Goal: Task Accomplishment & Management: Manage account settings

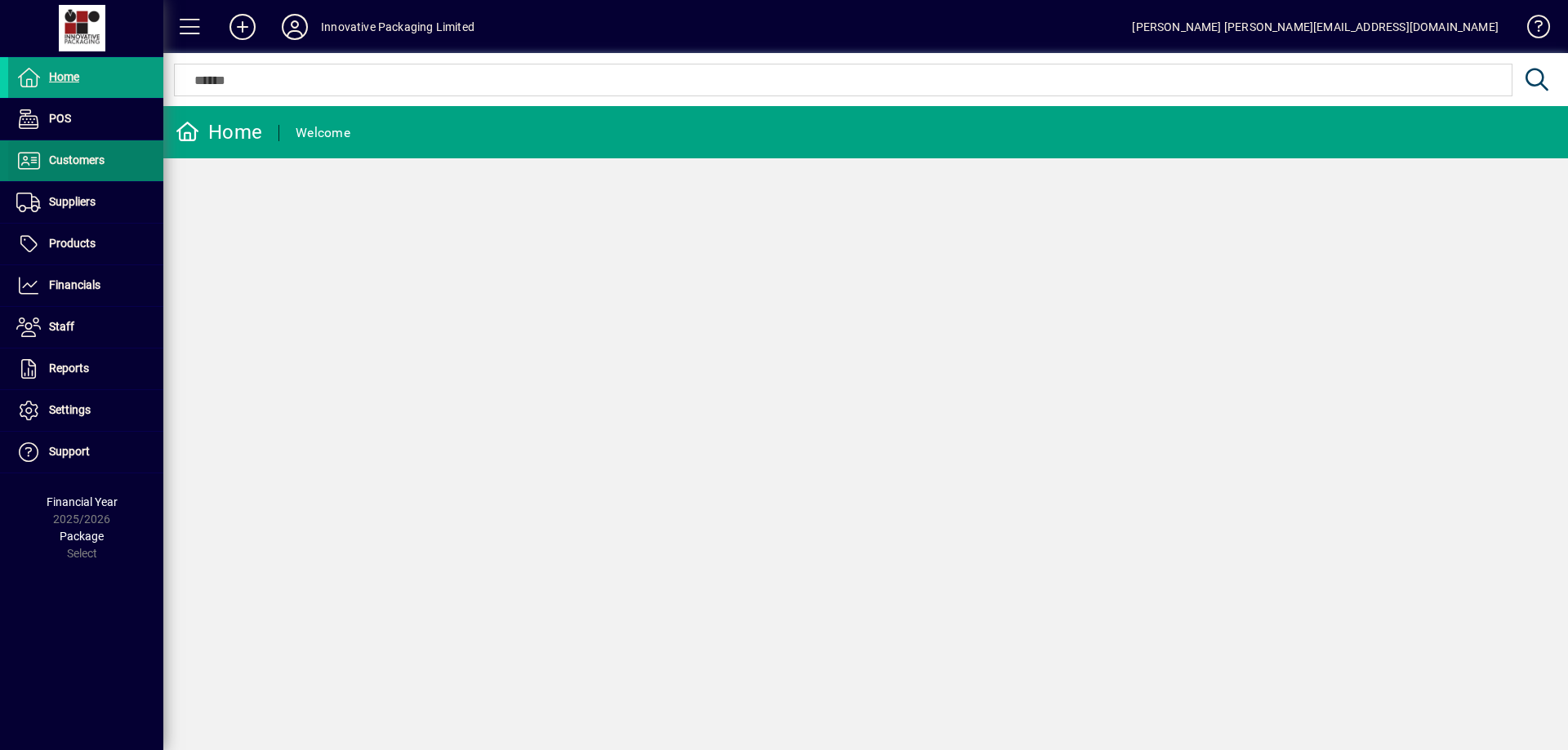
click at [82, 164] on span "Customers" at bounding box center [76, 160] width 55 height 13
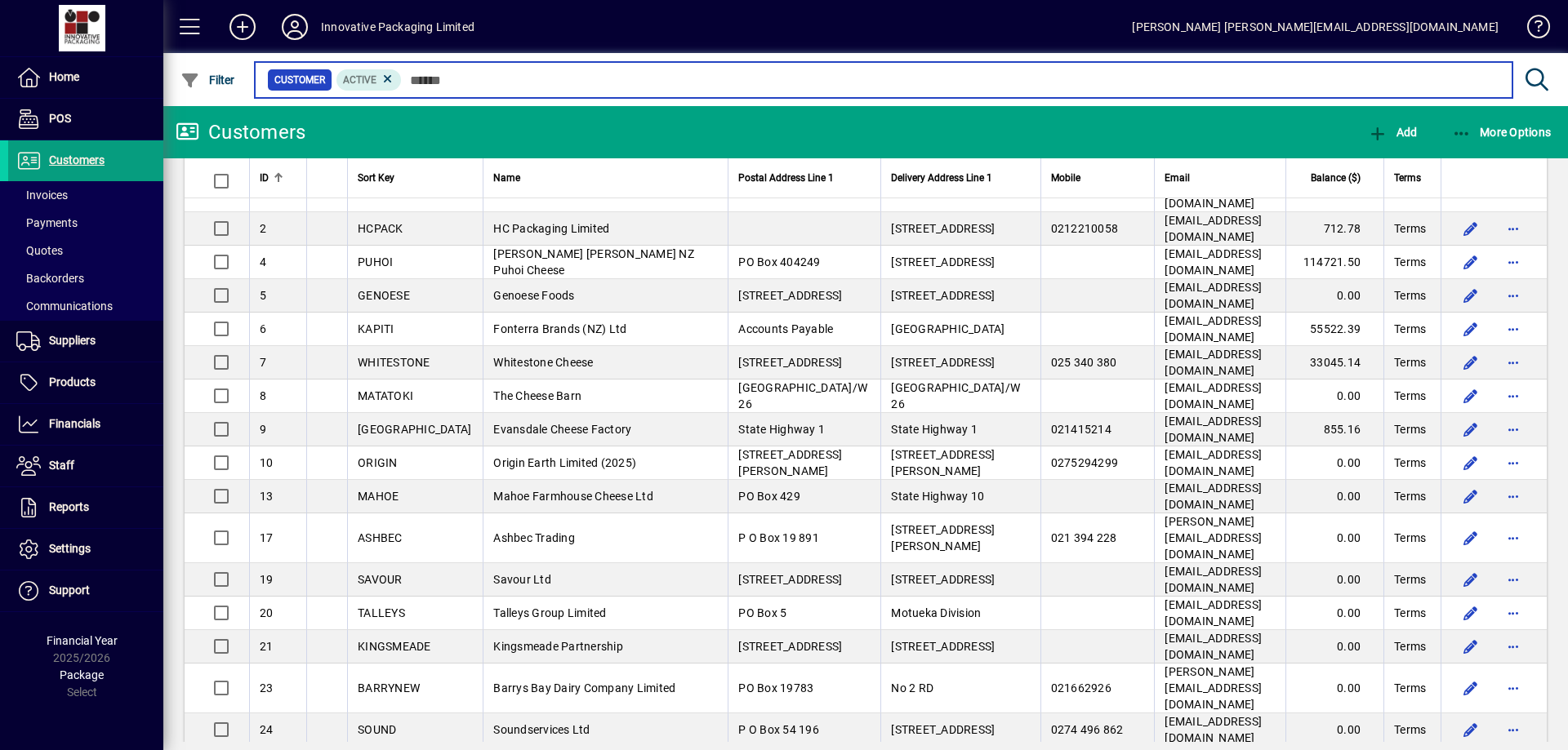
scroll to position [63, 0]
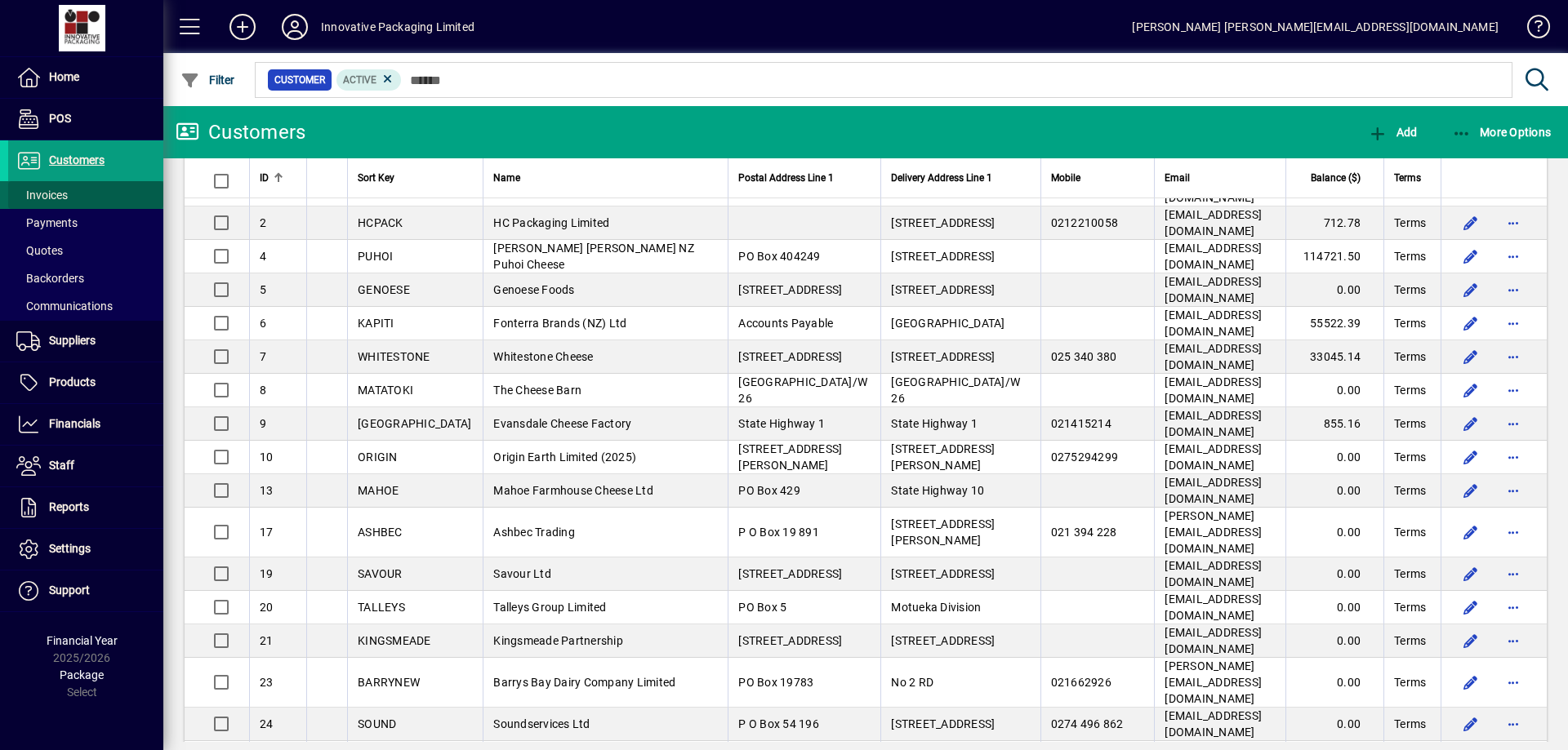
click at [59, 188] on span "Invoices" at bounding box center [41, 195] width 51 height 13
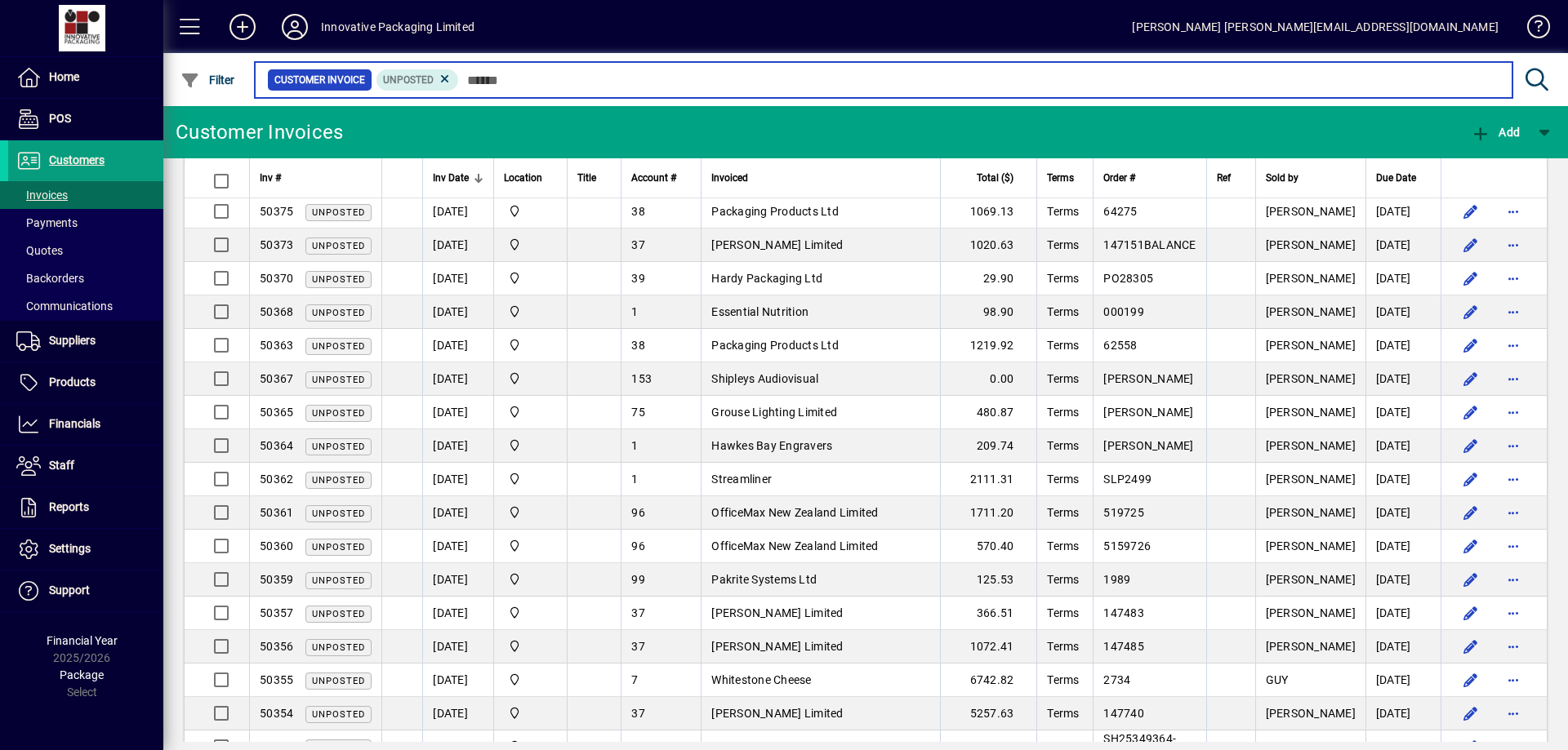
scroll to position [1037, 0]
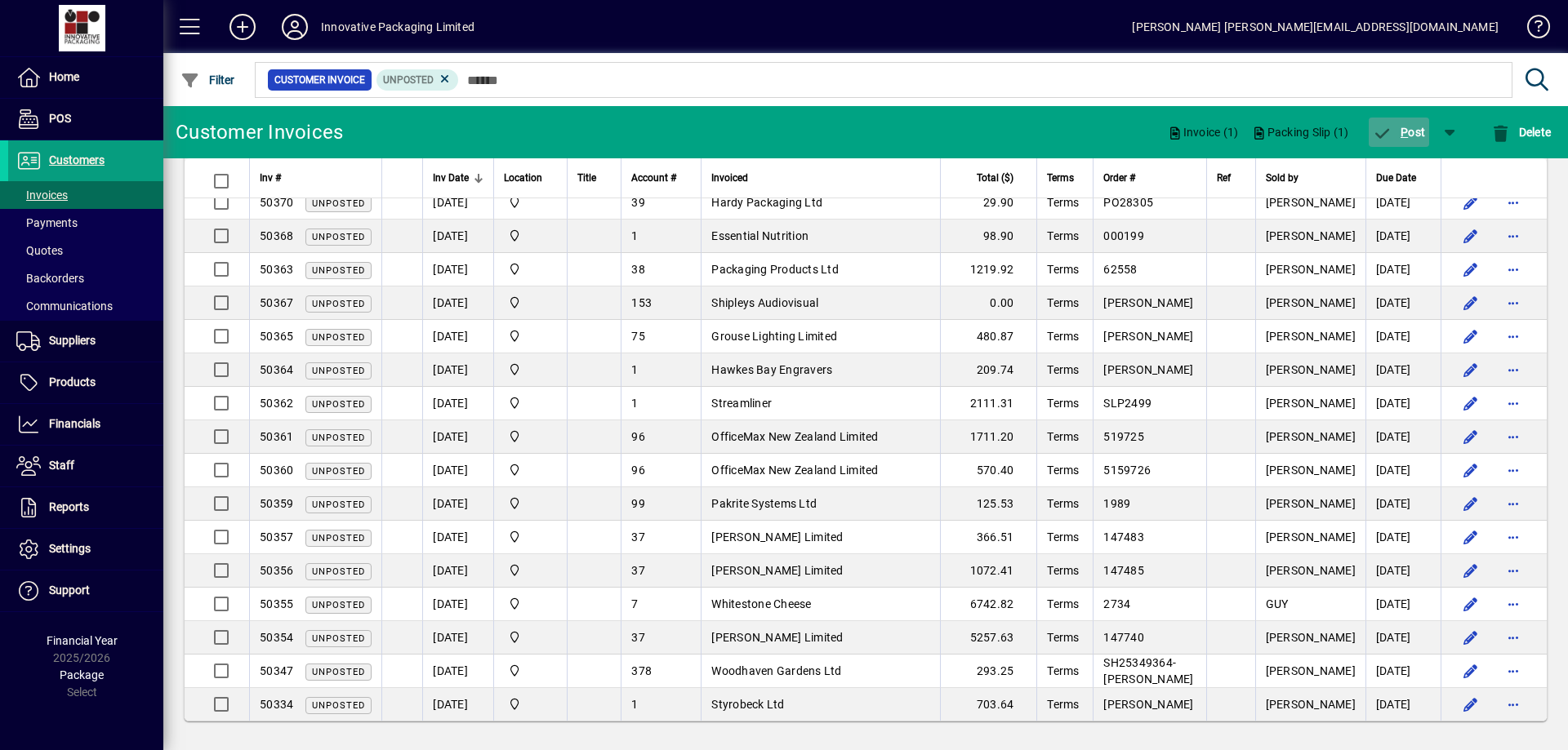
click at [1400, 128] on span "P" at bounding box center [1403, 133] width 8 height 13
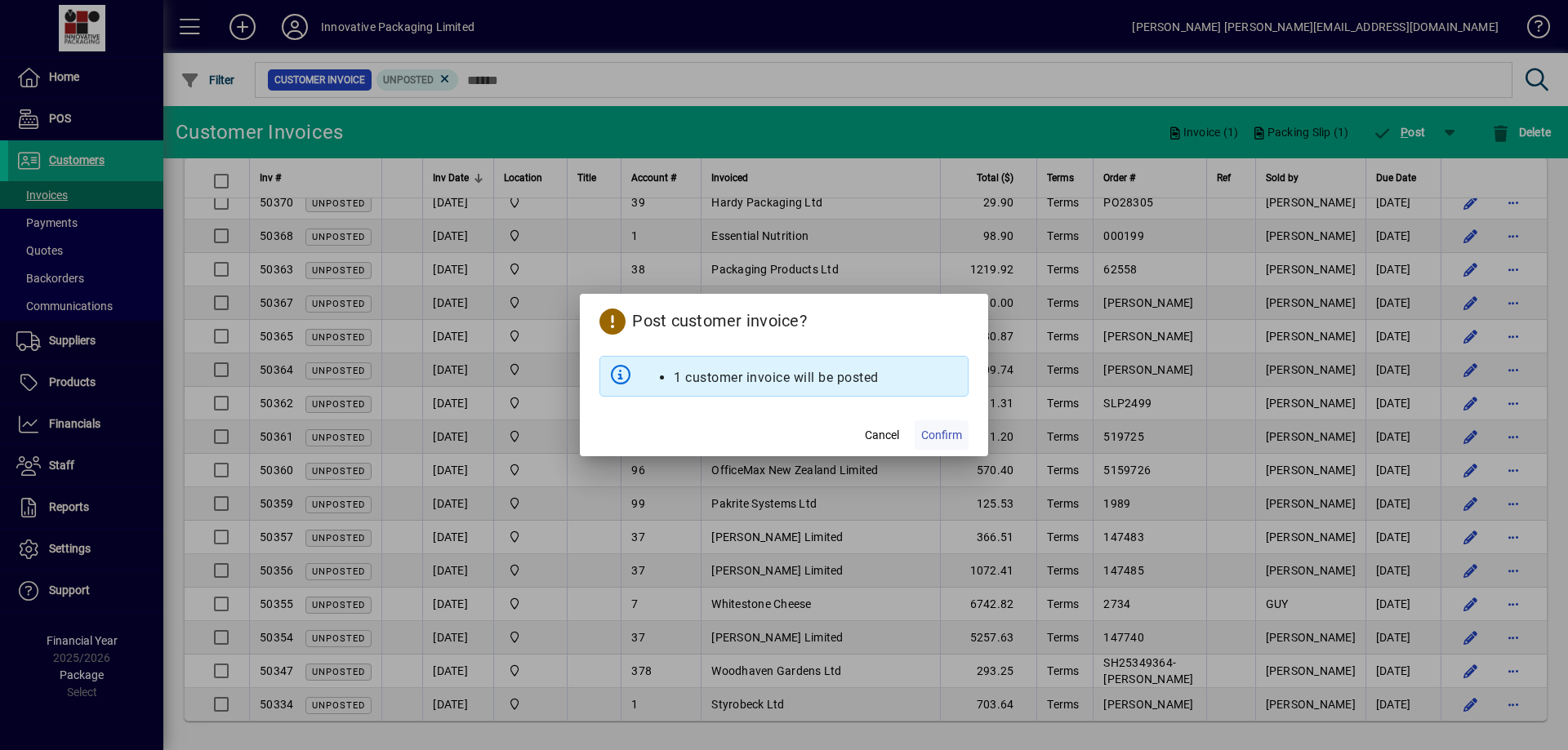
click at [948, 434] on span "Confirm" at bounding box center [941, 435] width 41 height 17
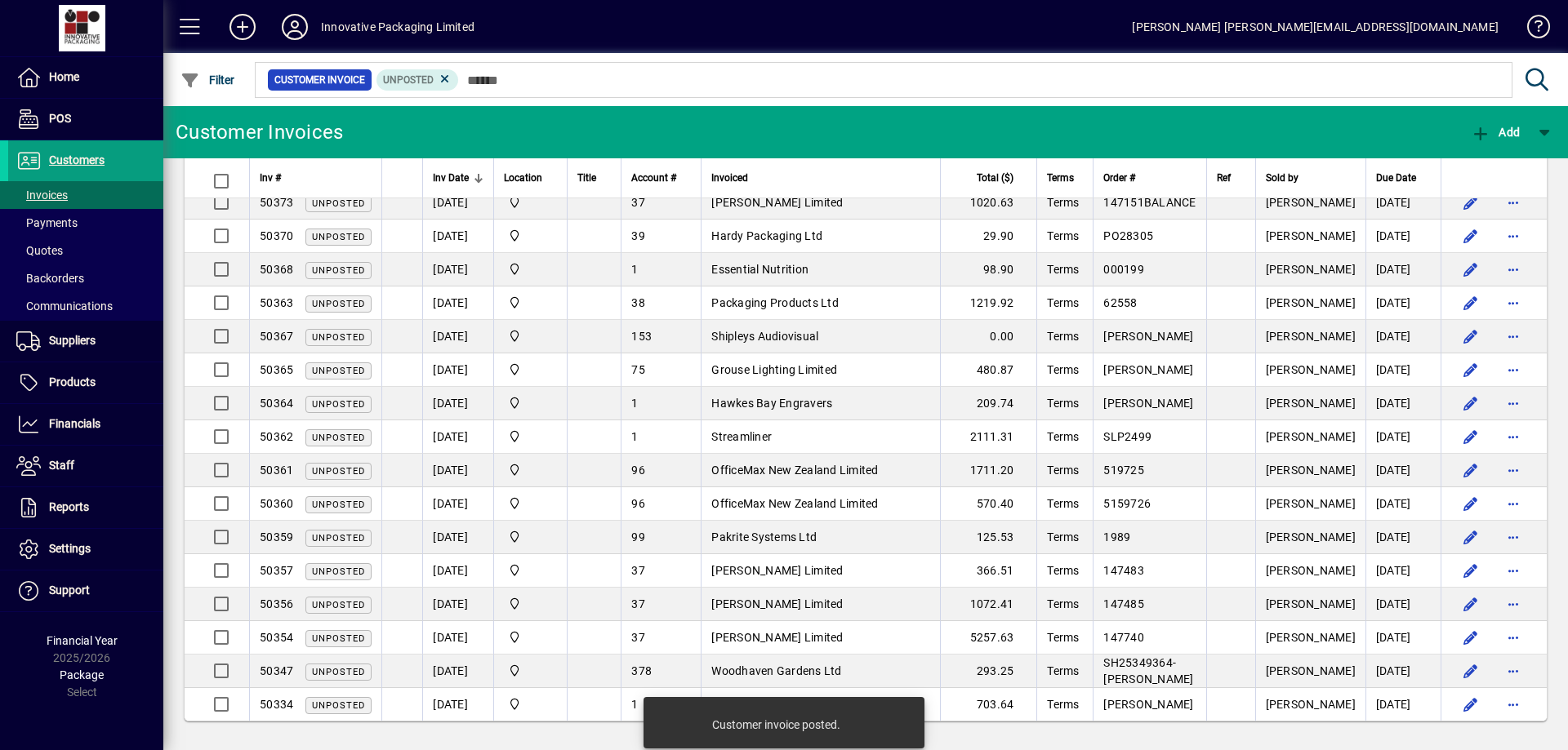
scroll to position [1004, 0]
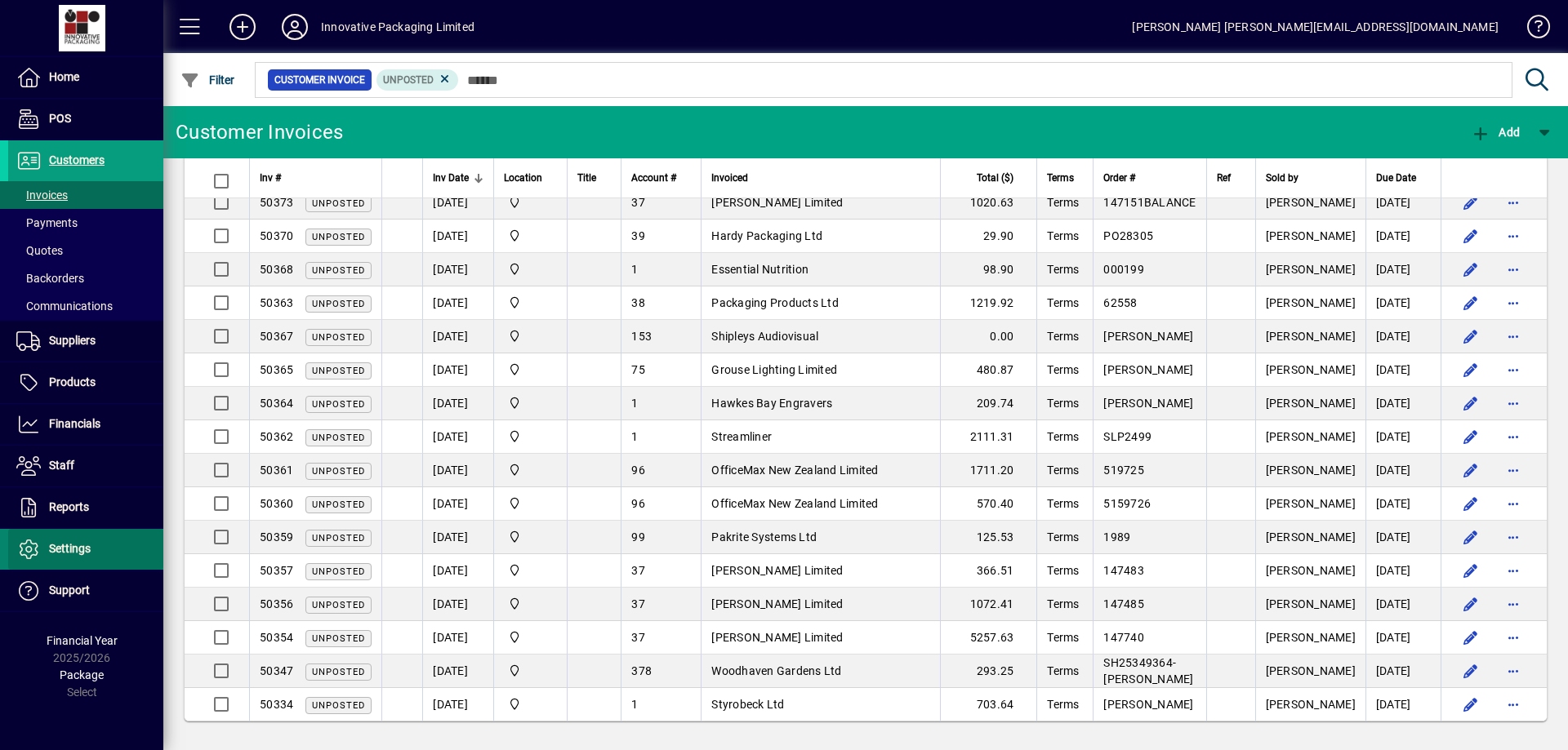
click at [70, 544] on span "Settings" at bounding box center [70, 548] width 42 height 13
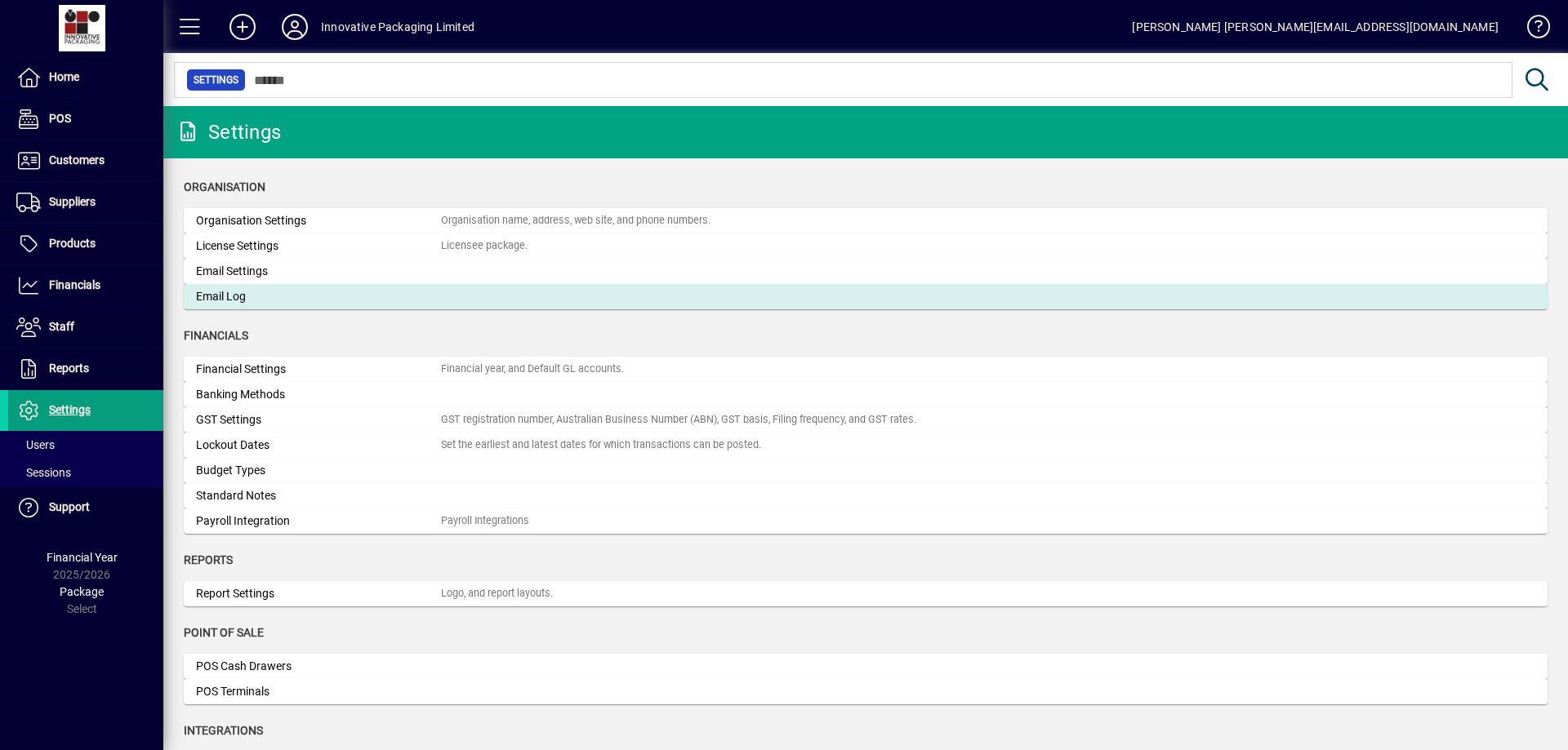
click at [229, 296] on div "Email Log" at bounding box center [318, 296] width 245 height 17
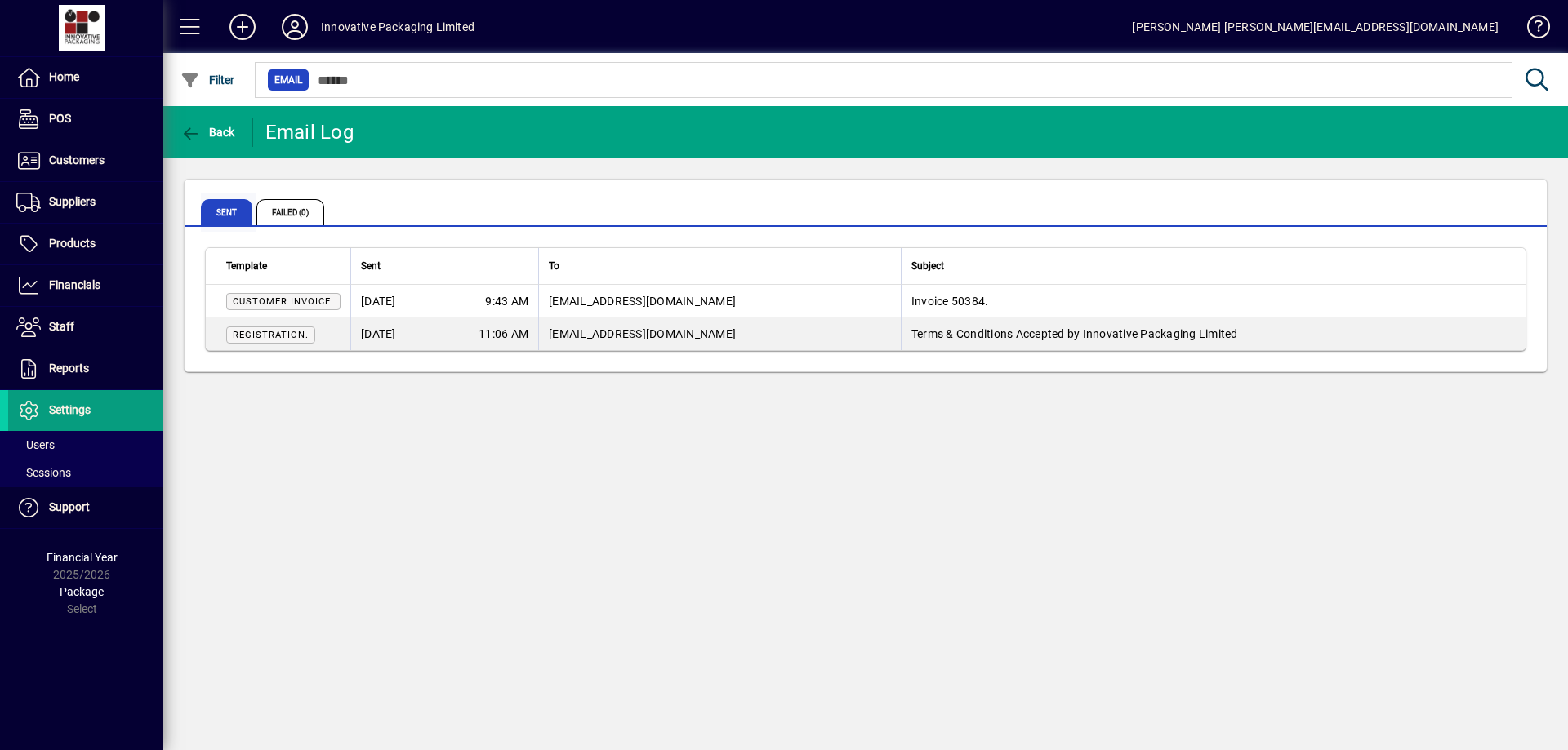
click at [223, 208] on span "Sent" at bounding box center [226, 212] width 51 height 26
click at [224, 209] on span "Sent" at bounding box center [226, 212] width 51 height 26
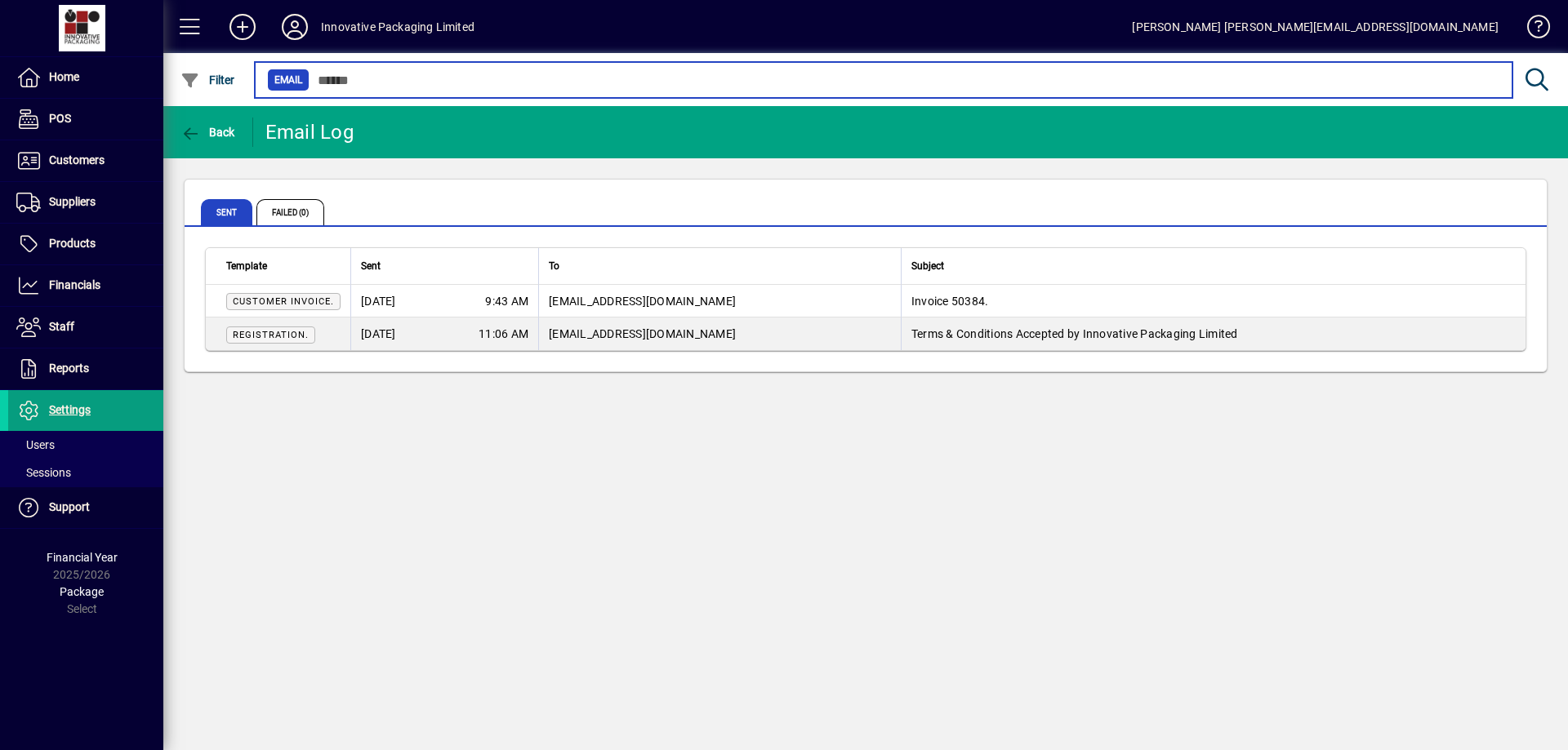
click at [392, 85] on input "text" at bounding box center [904, 80] width 1190 height 23
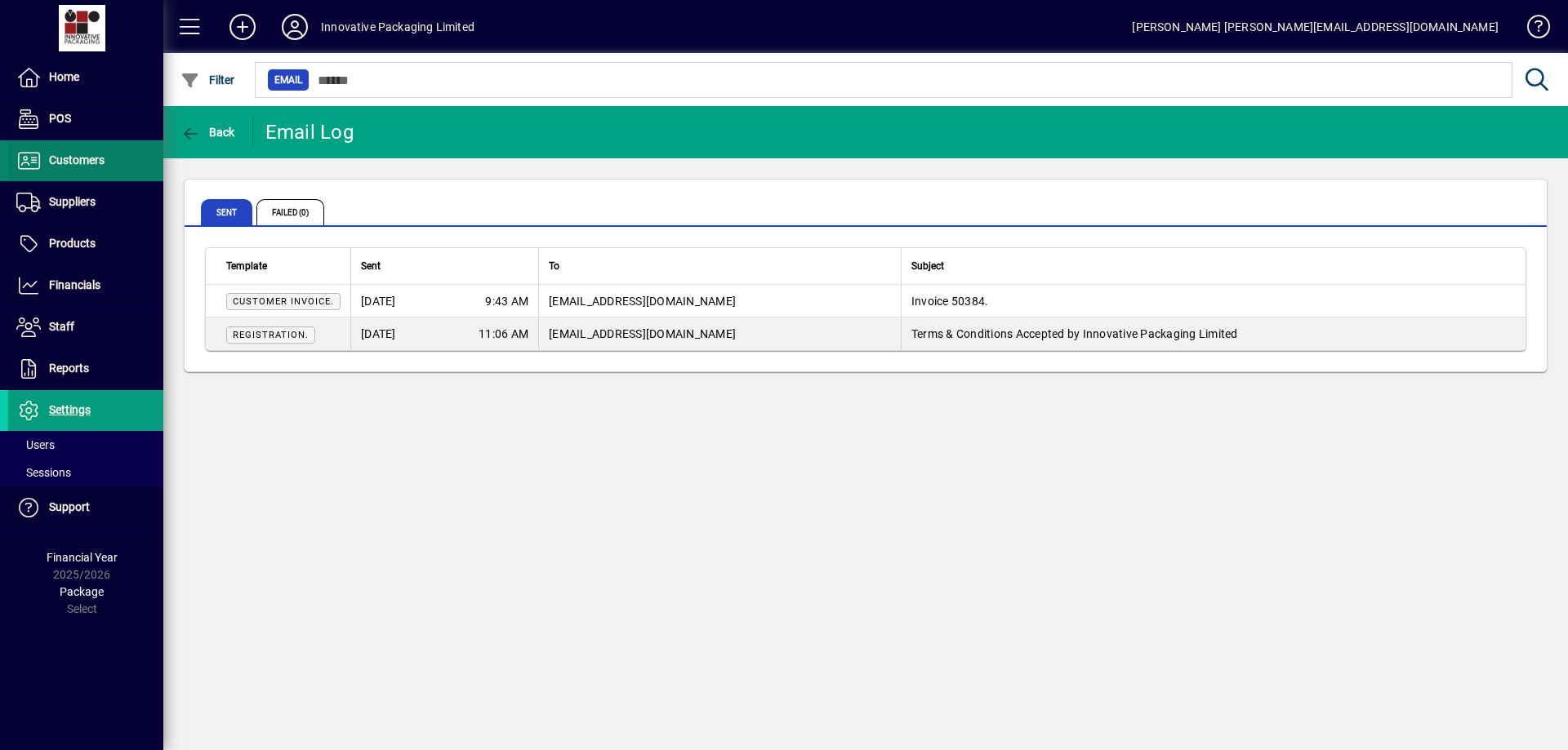
click at [61, 157] on span "Customers" at bounding box center [76, 160] width 55 height 13
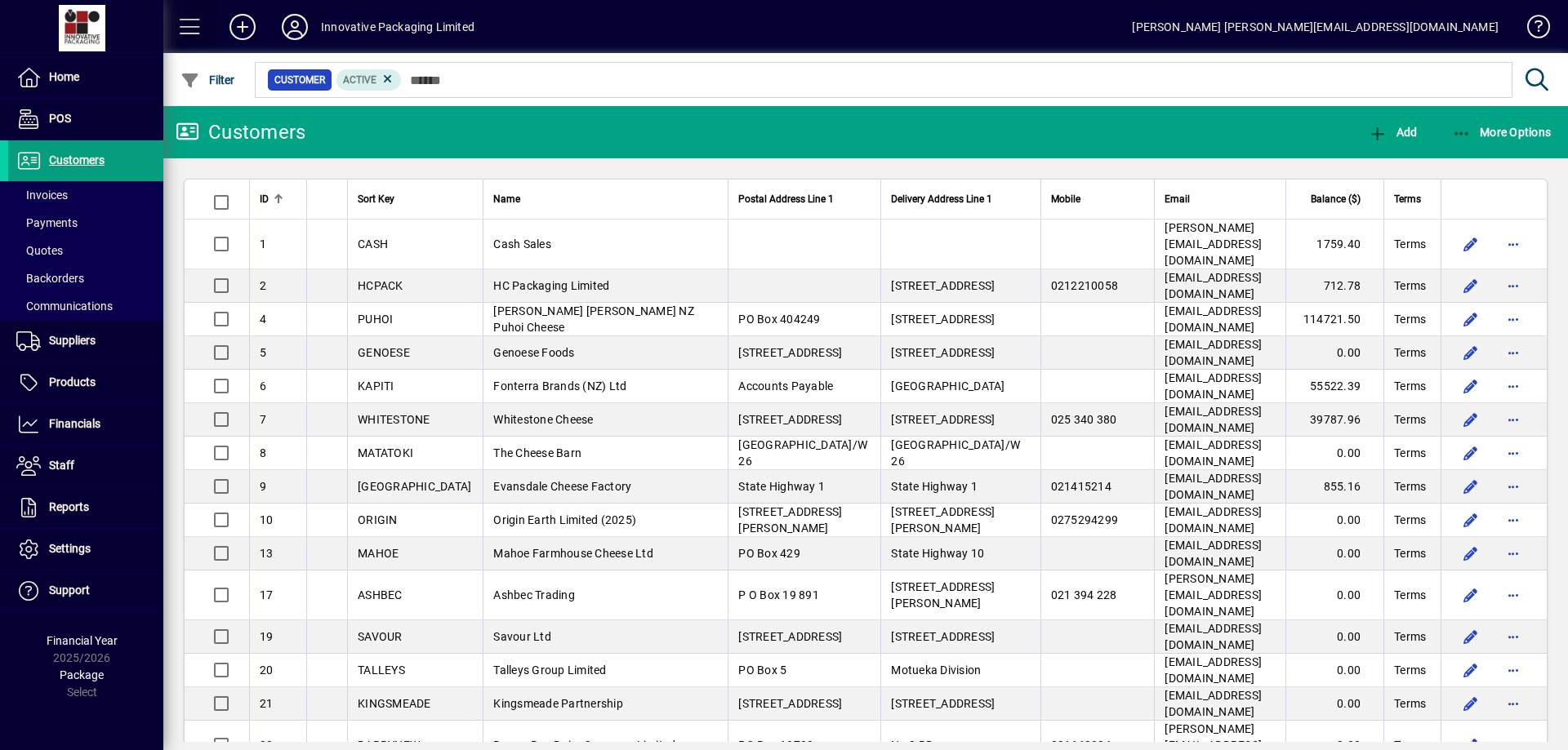
click at [189, 24] on span at bounding box center [190, 27] width 39 height 39
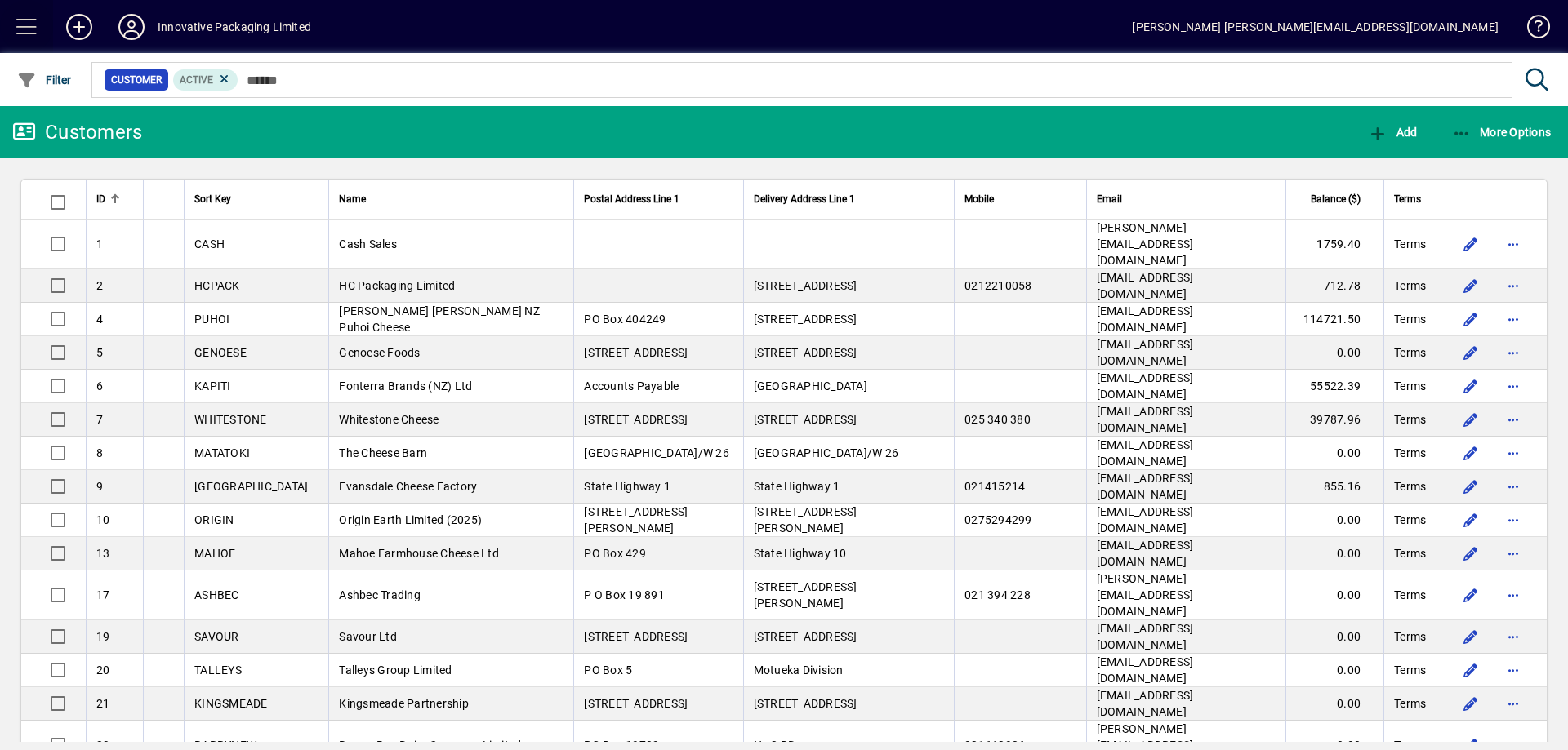
click at [29, 23] on span at bounding box center [27, 27] width 39 height 39
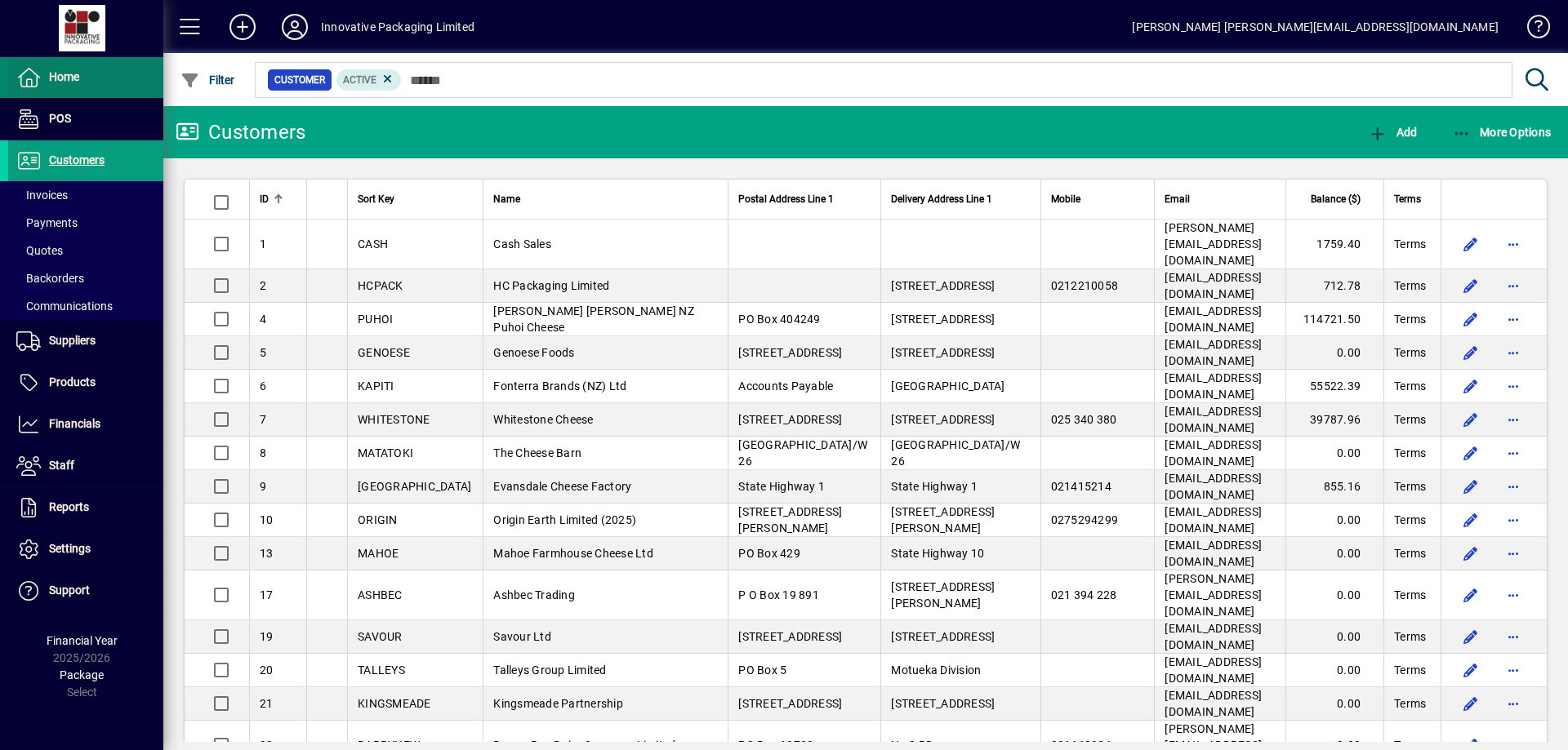
click at [52, 76] on span "Home" at bounding box center [64, 77] width 30 height 13
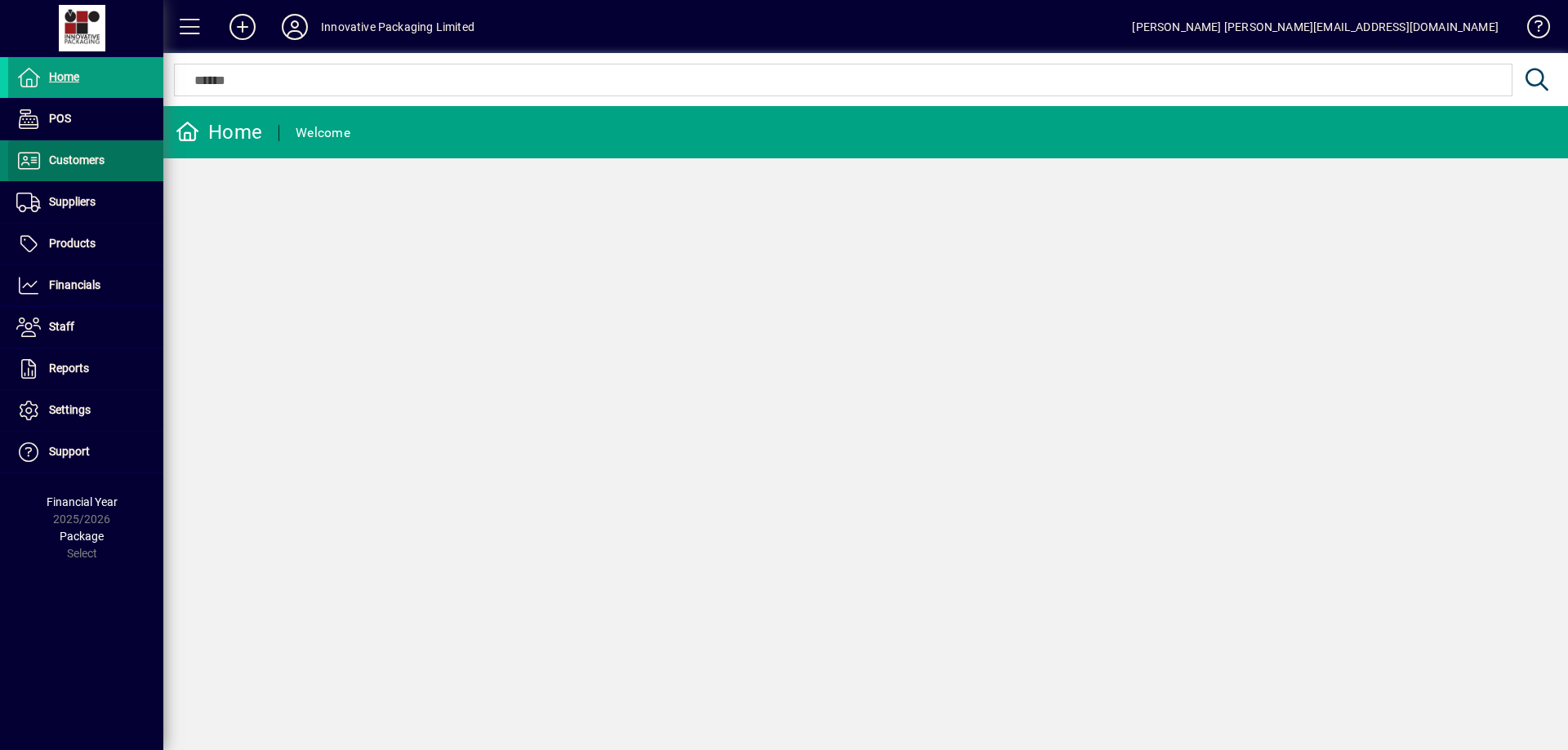
click at [84, 154] on span "Customers" at bounding box center [76, 160] width 55 height 13
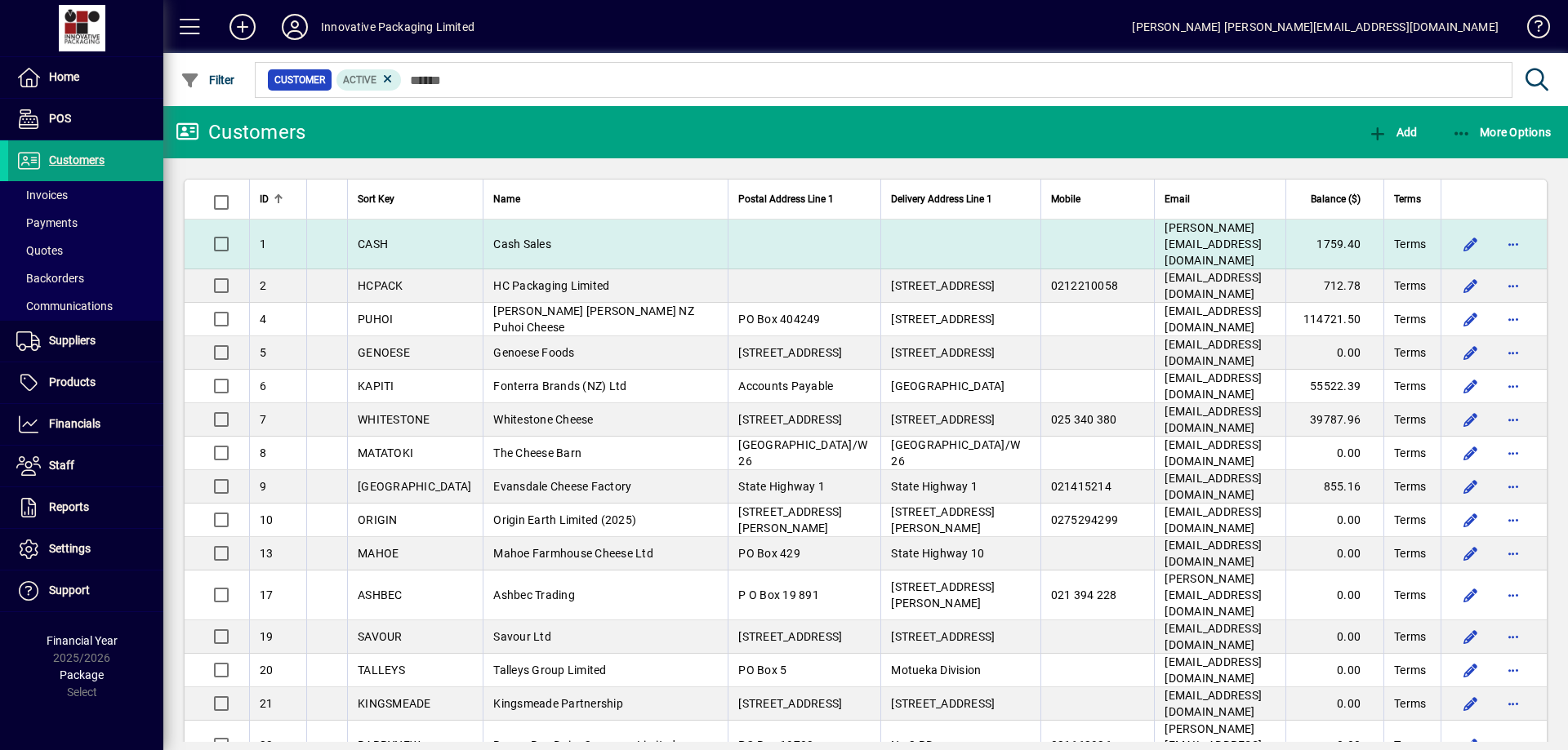
click at [493, 238] on span "Cash Sales" at bounding box center [522, 244] width 58 height 13
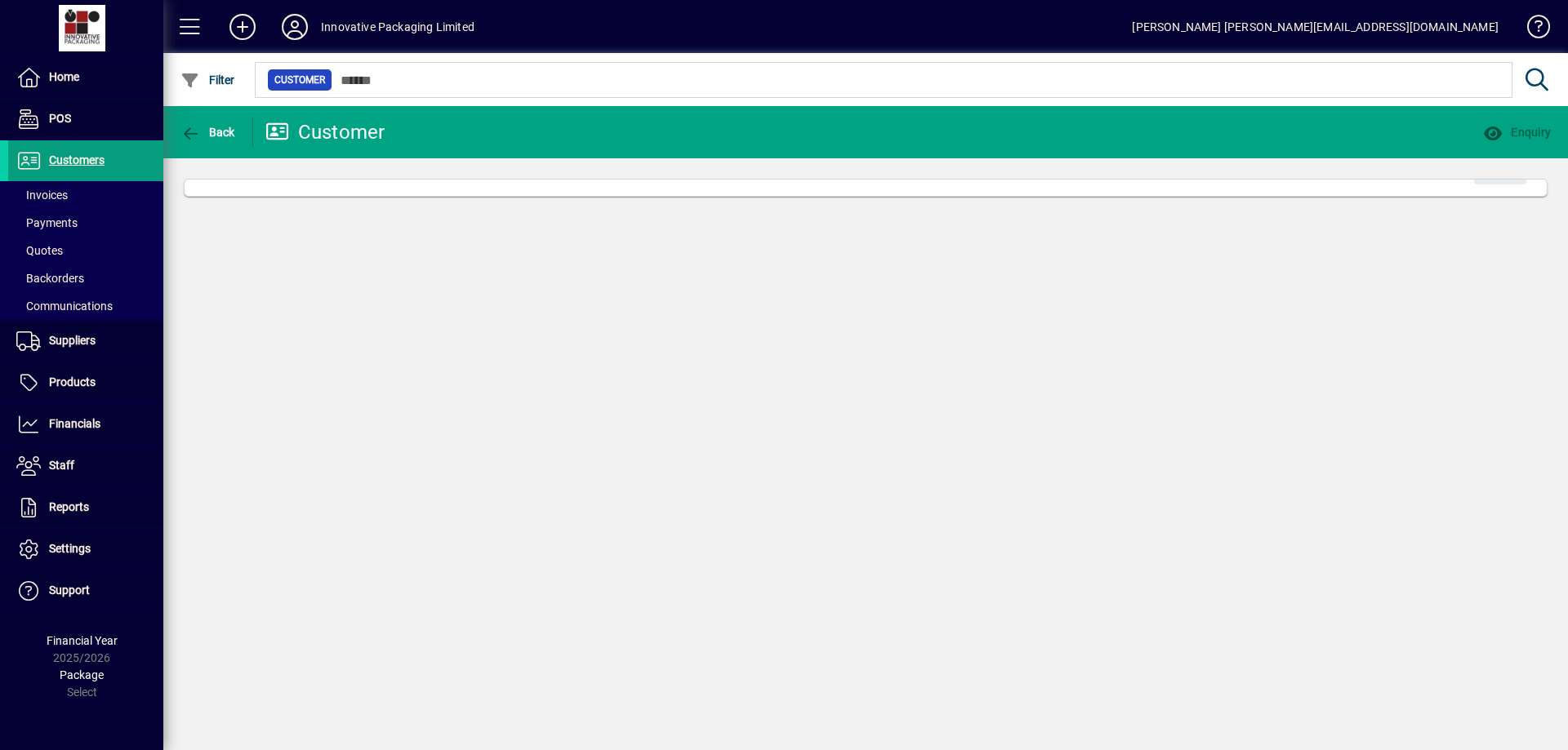
click at [466, 234] on div "Back Customer Enquiry Edit" at bounding box center [865, 427] width 1404 height 644
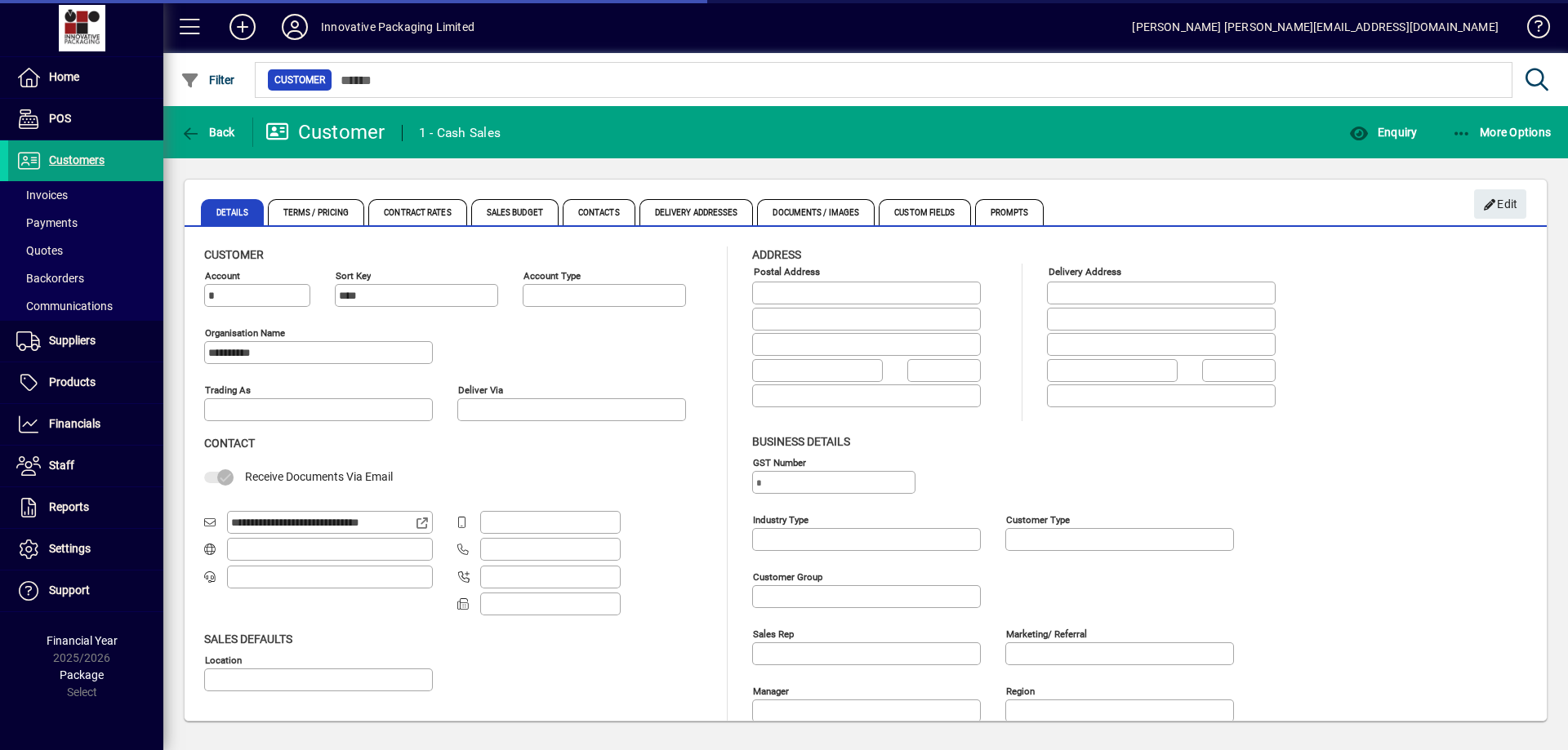
type input "**********"
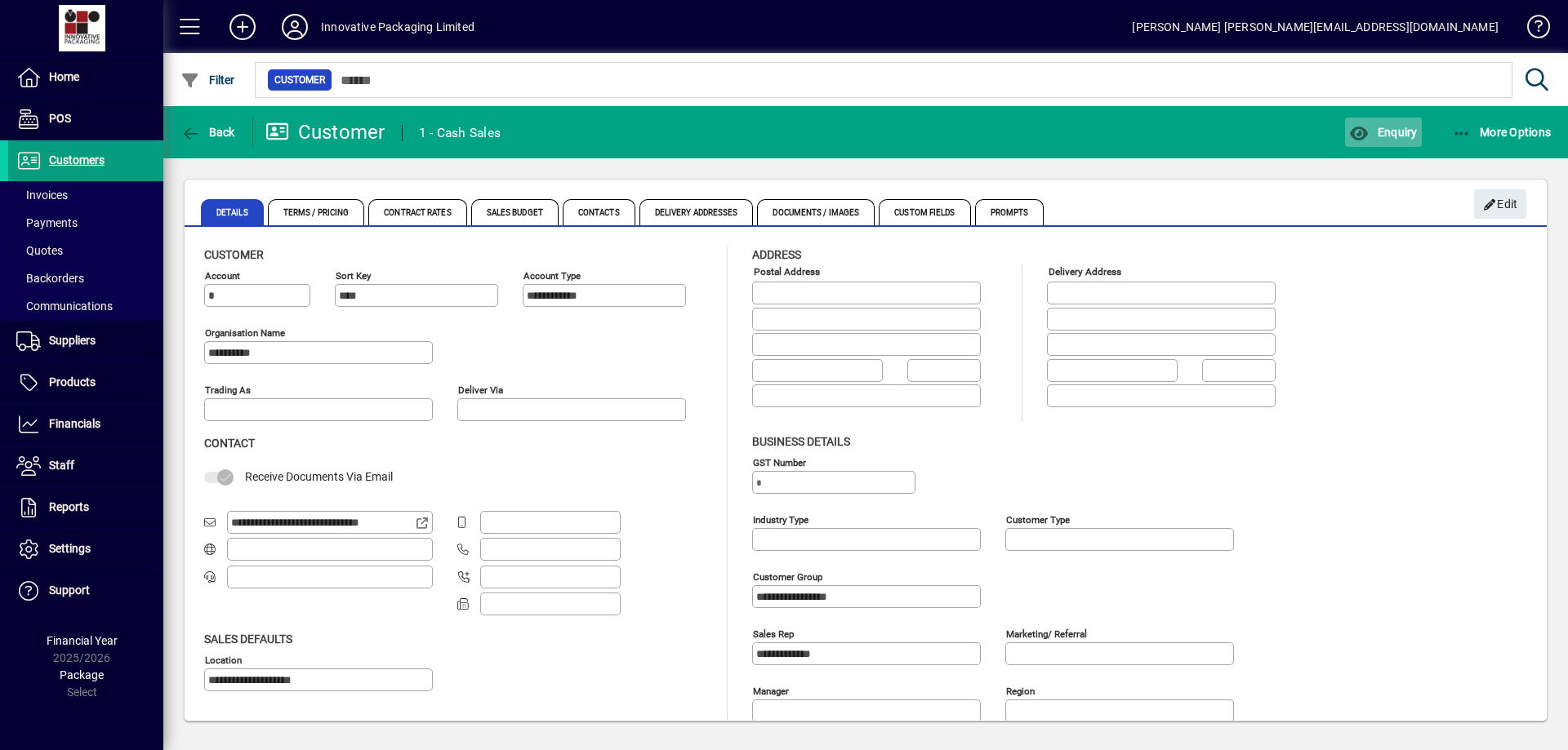
click at [1401, 133] on span "Enquiry" at bounding box center [1382, 133] width 68 height 13
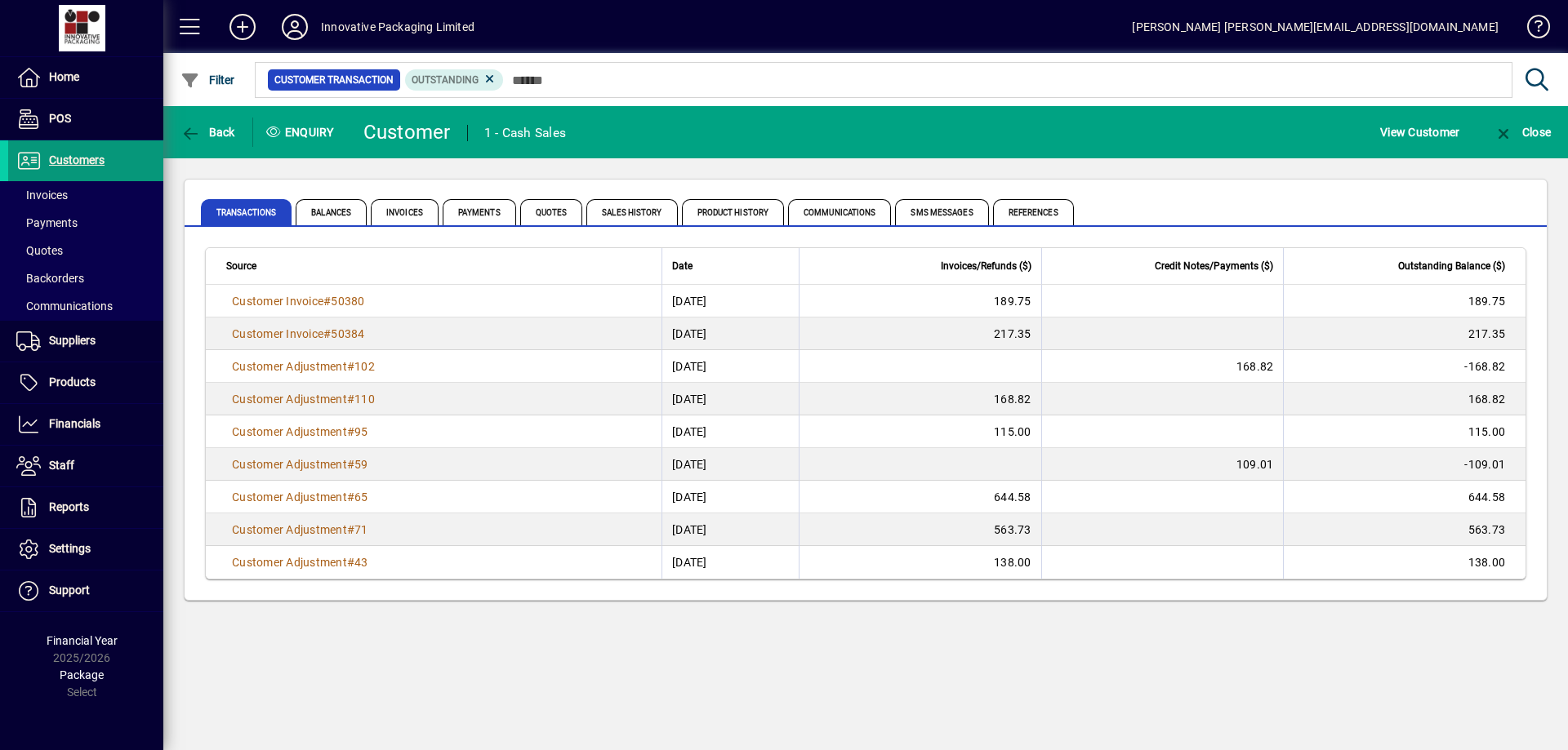
click at [72, 160] on span "Customers" at bounding box center [76, 160] width 55 height 13
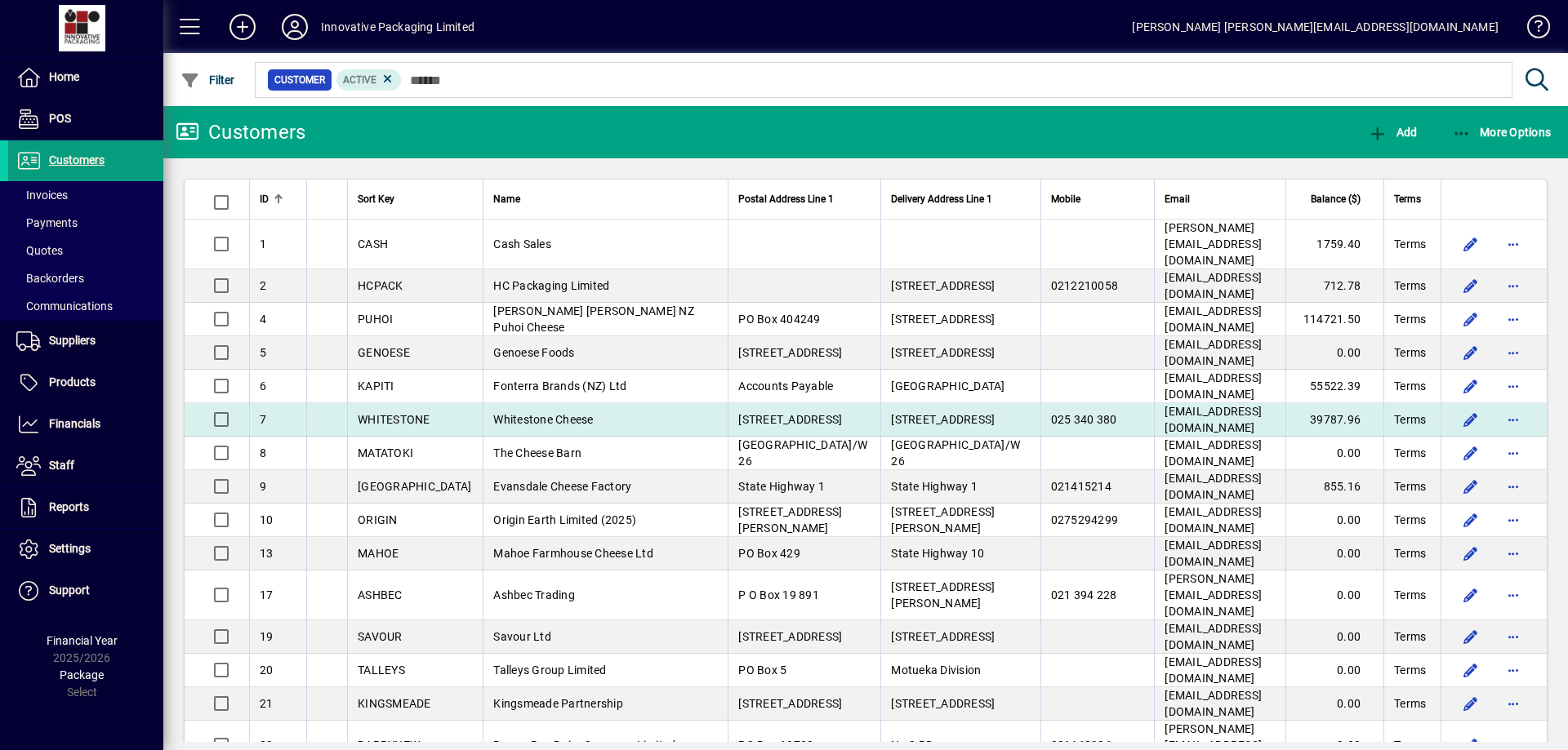
click at [507, 413] on span "Whitestone Cheese" at bounding box center [543, 420] width 100 height 13
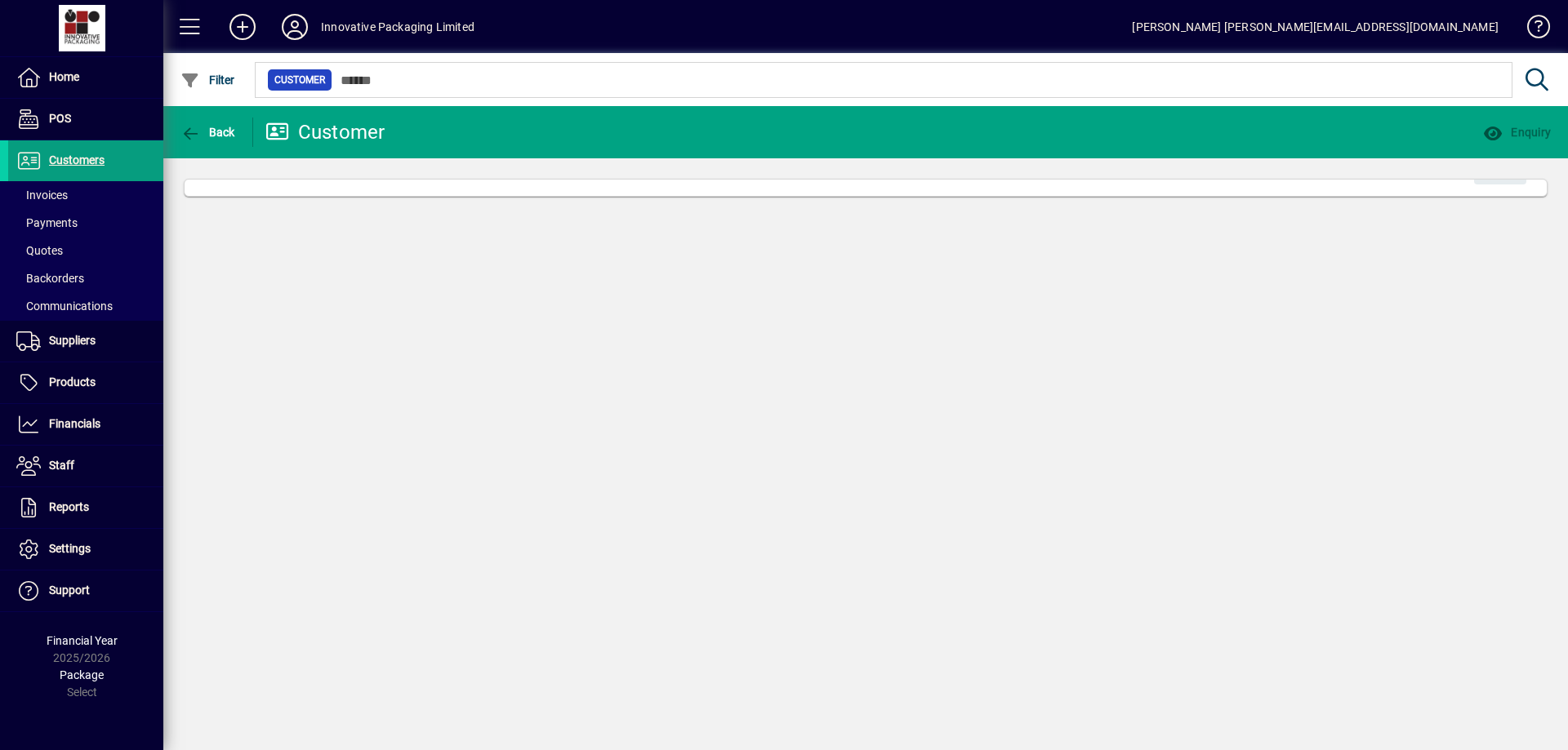
click at [508, 400] on div "Back Customer Enquiry Edit" at bounding box center [865, 427] width 1404 height 644
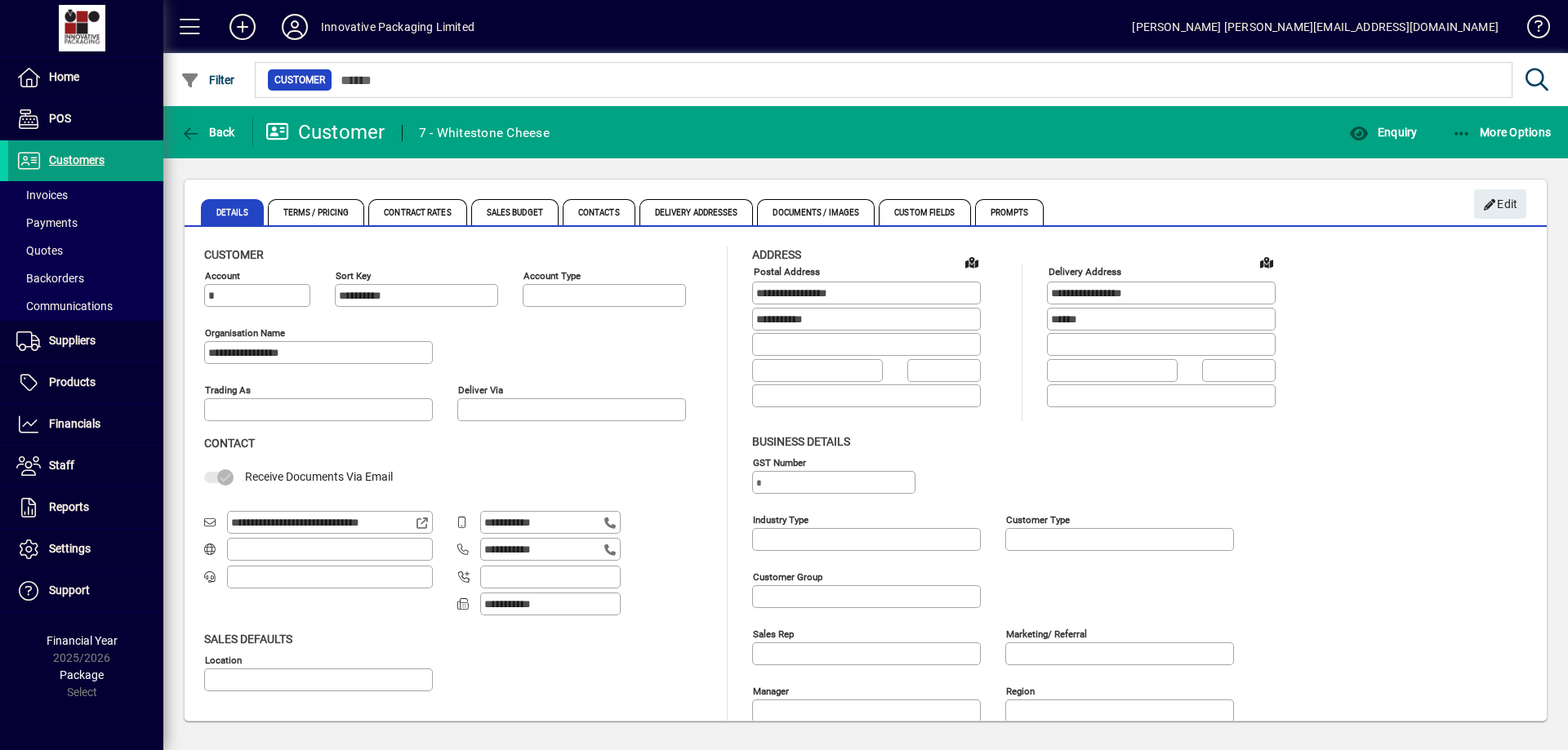
type input "**********"
type input "*********"
type input "**********"
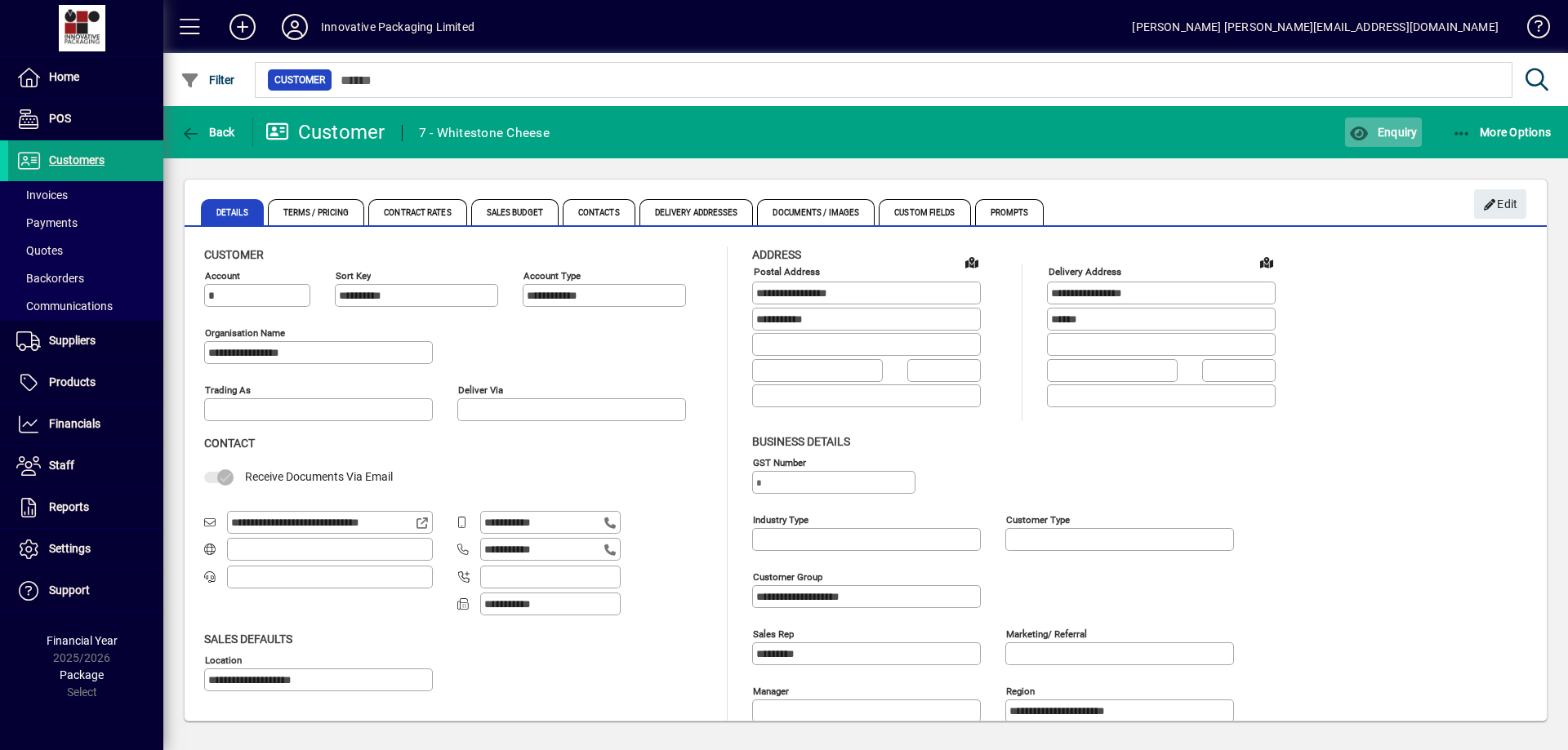
click at [1395, 131] on span "Enquiry" at bounding box center [1382, 133] width 68 height 13
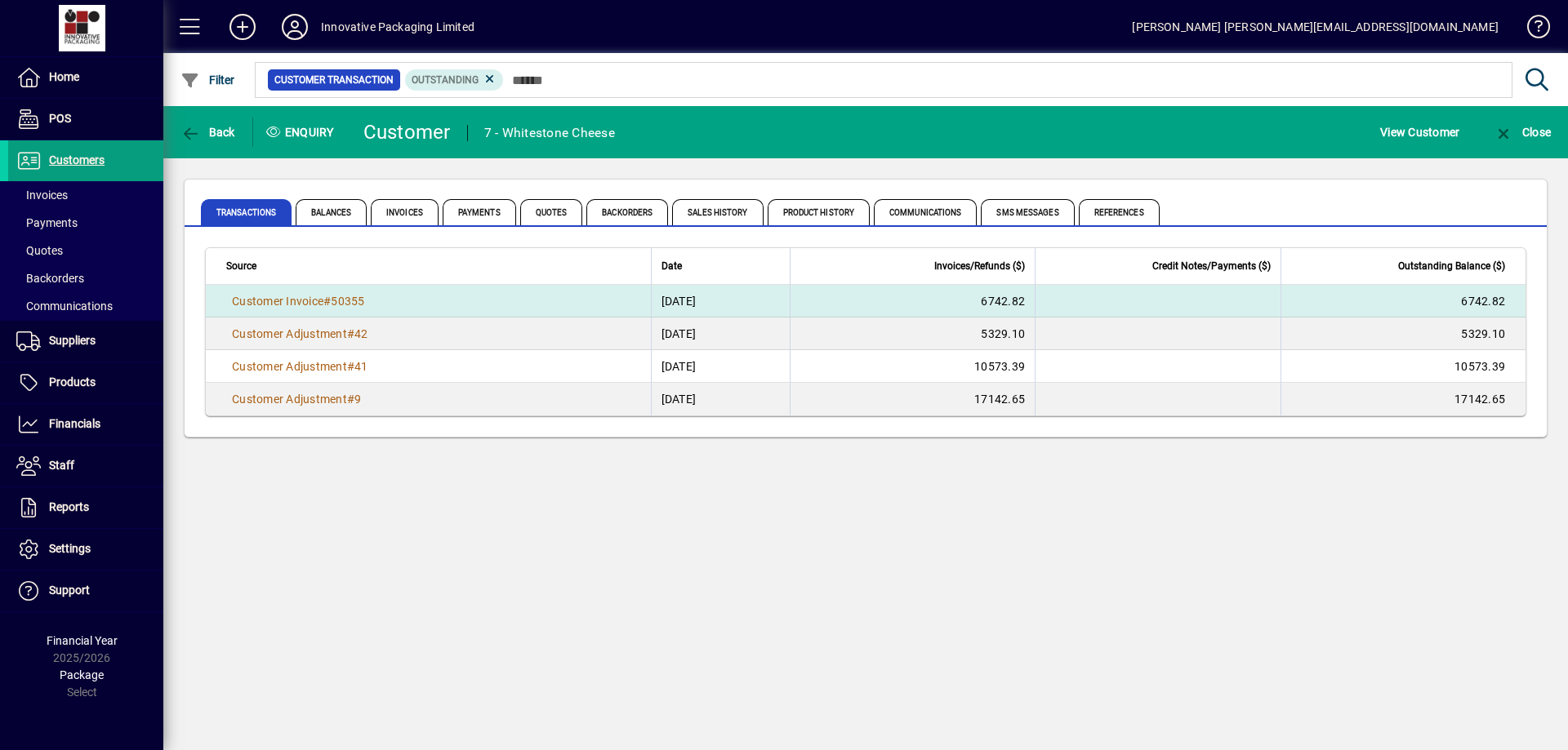
click at [677, 293] on td "[DATE]" at bounding box center [719, 301] width 139 height 33
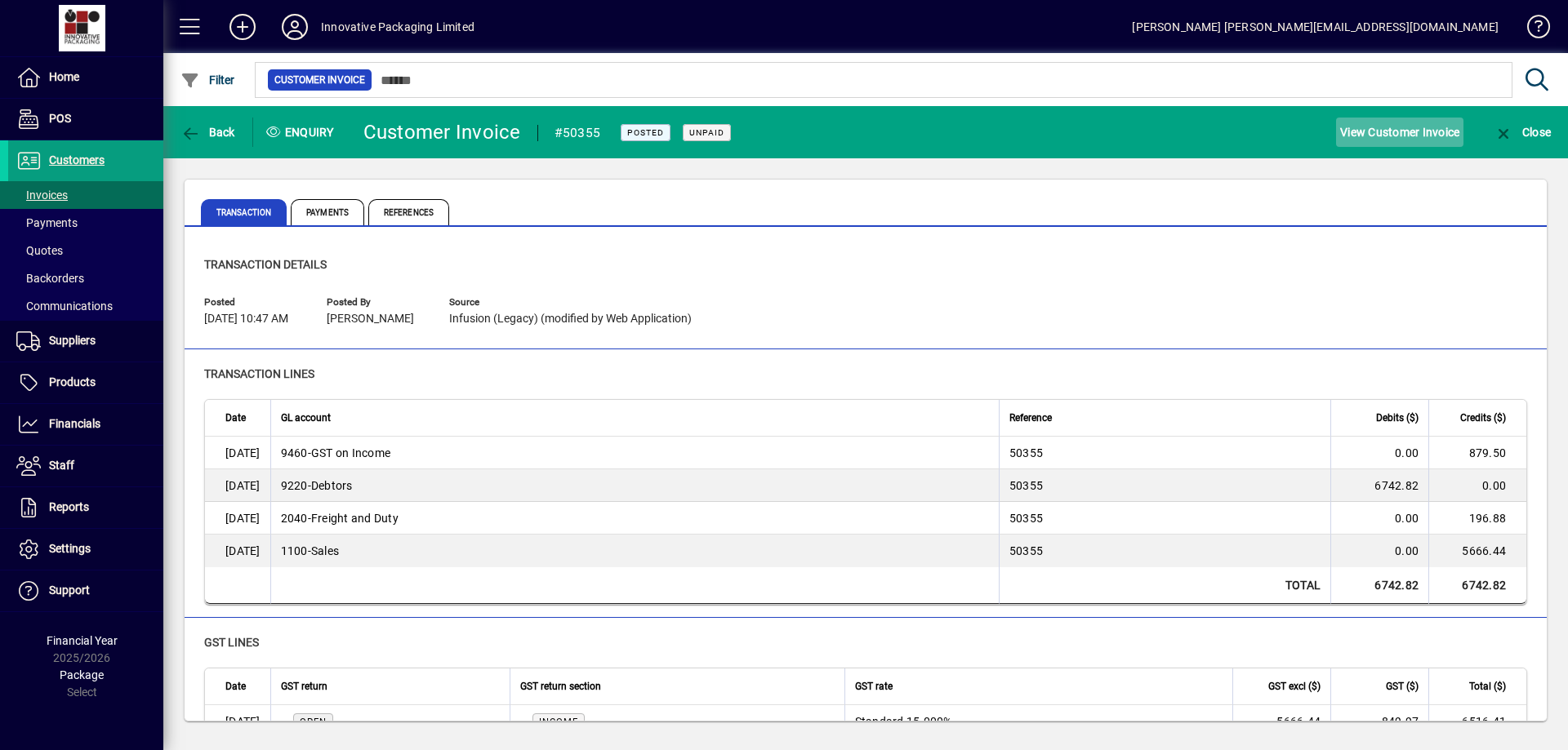
click at [1387, 130] on span "View Customer Invoice" at bounding box center [1399, 132] width 119 height 26
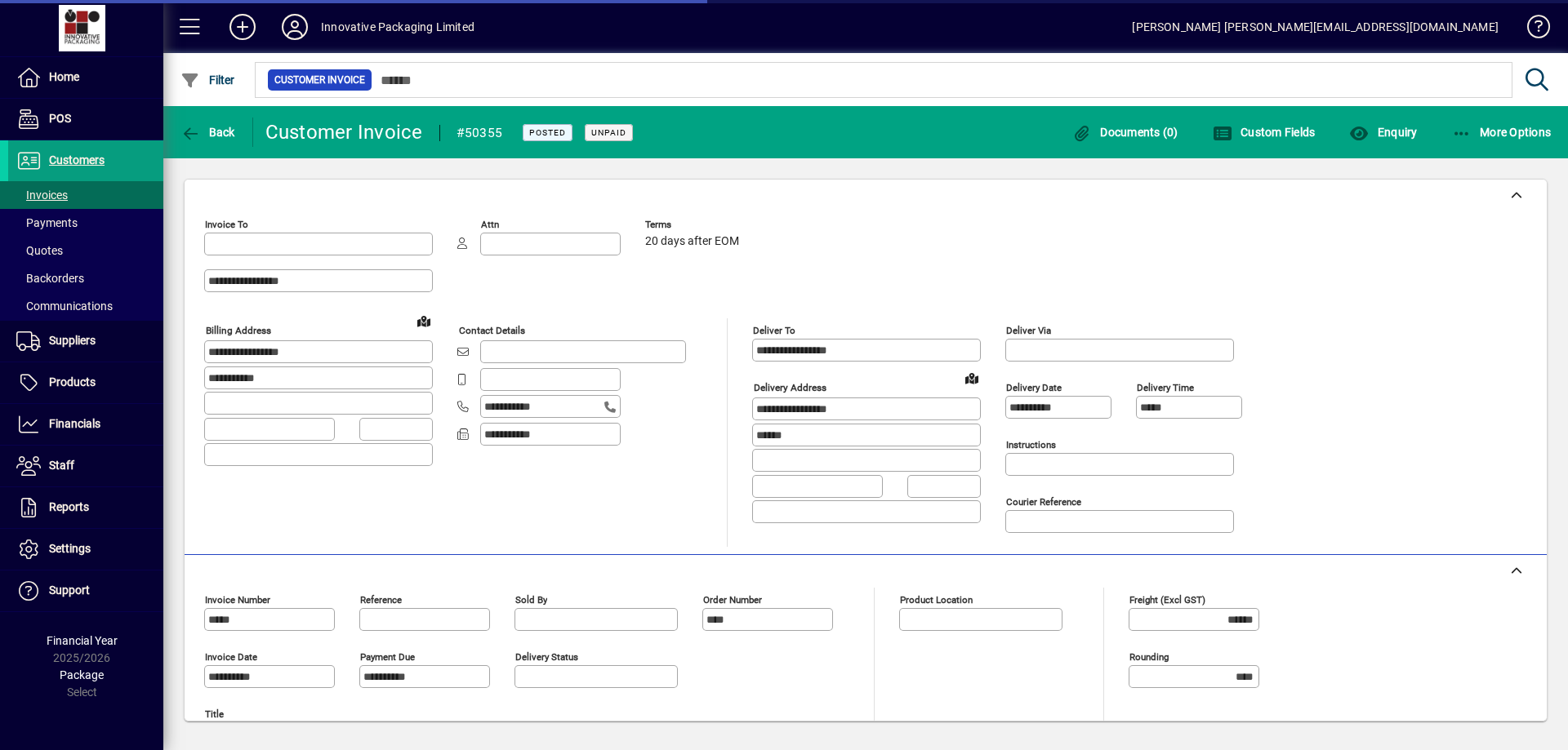
type input "**********"
type input "*********"
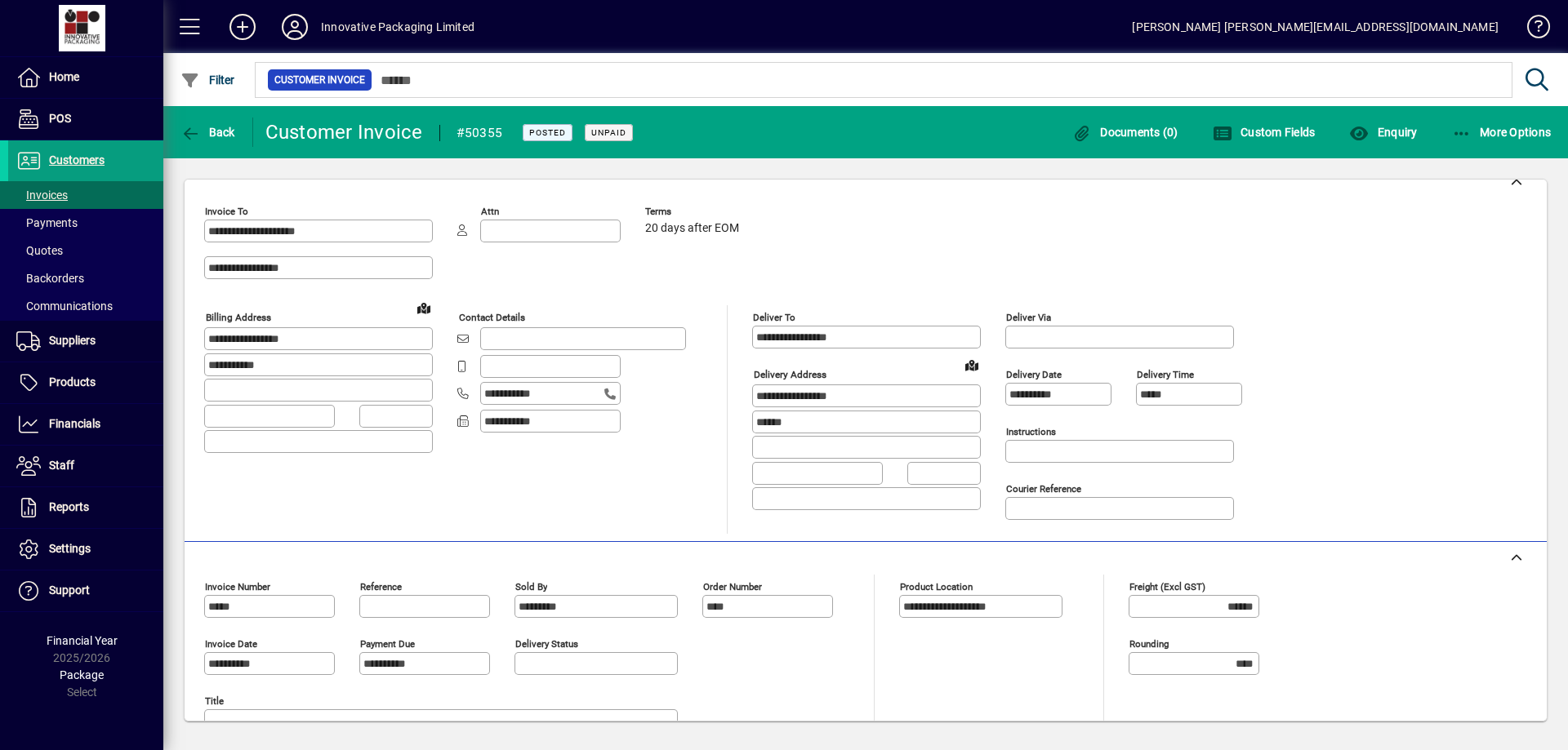
scroll to position [6, 0]
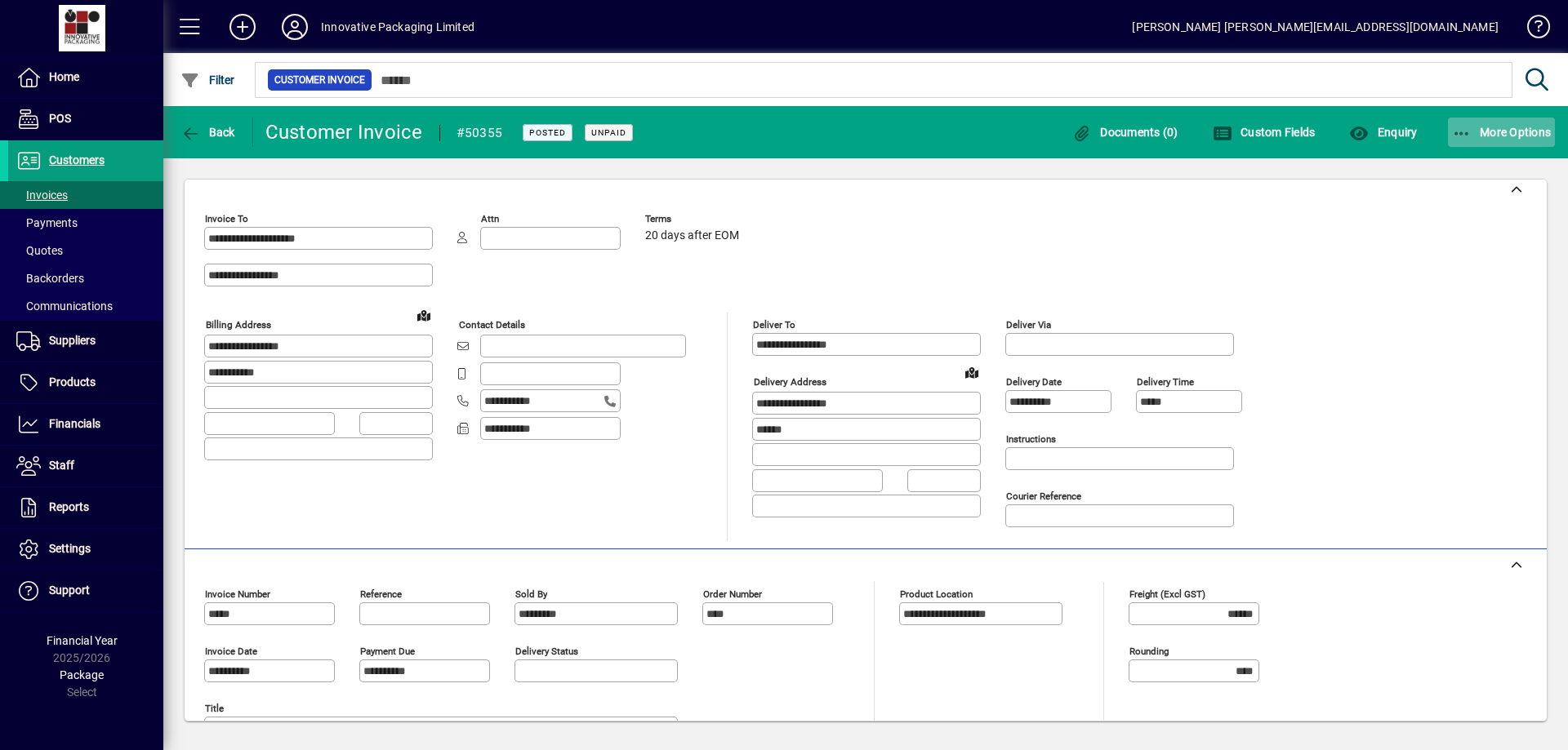
click at [1498, 129] on span "More Options" at bounding box center [1502, 133] width 100 height 13
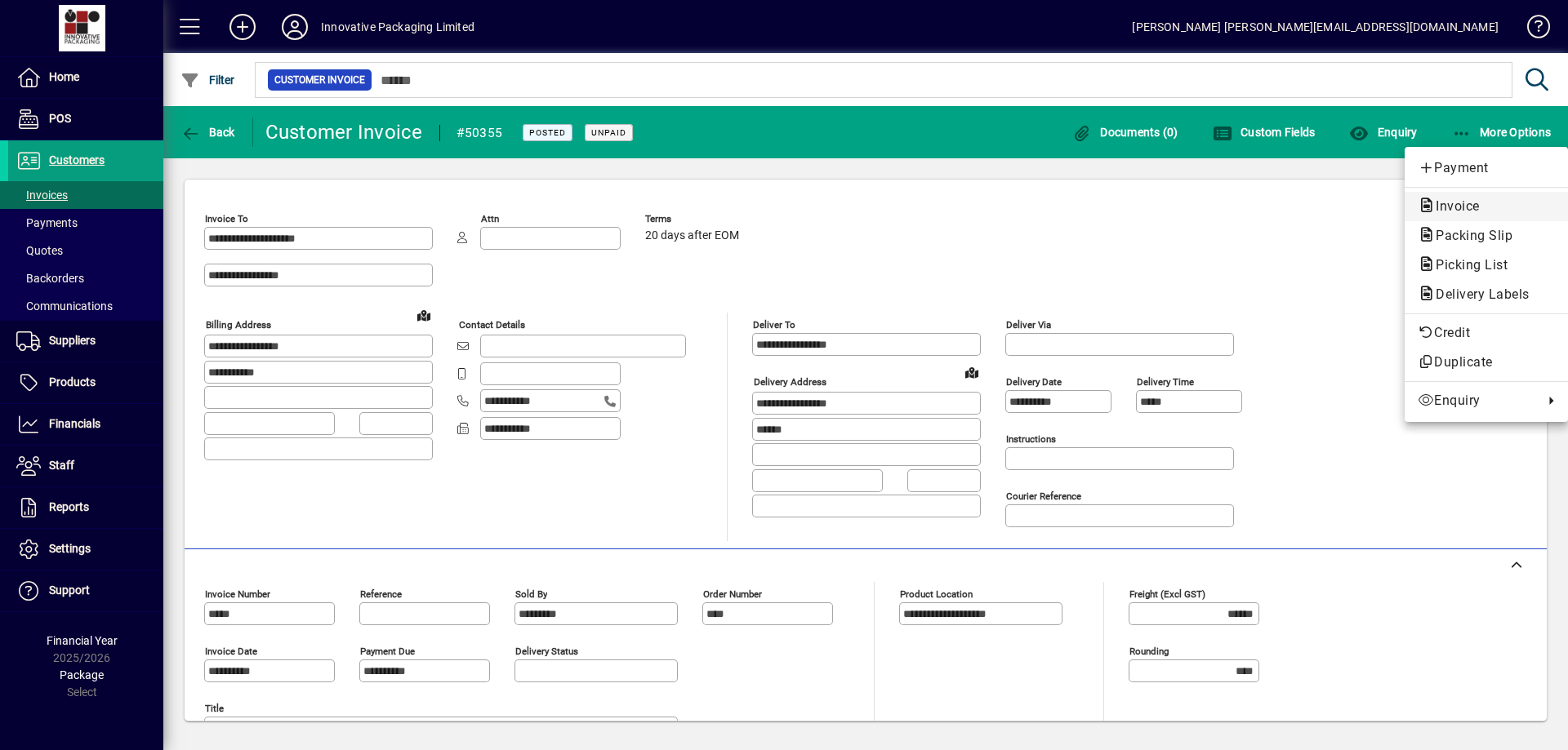
click at [1465, 202] on span "Invoice" at bounding box center [1453, 206] width 71 height 15
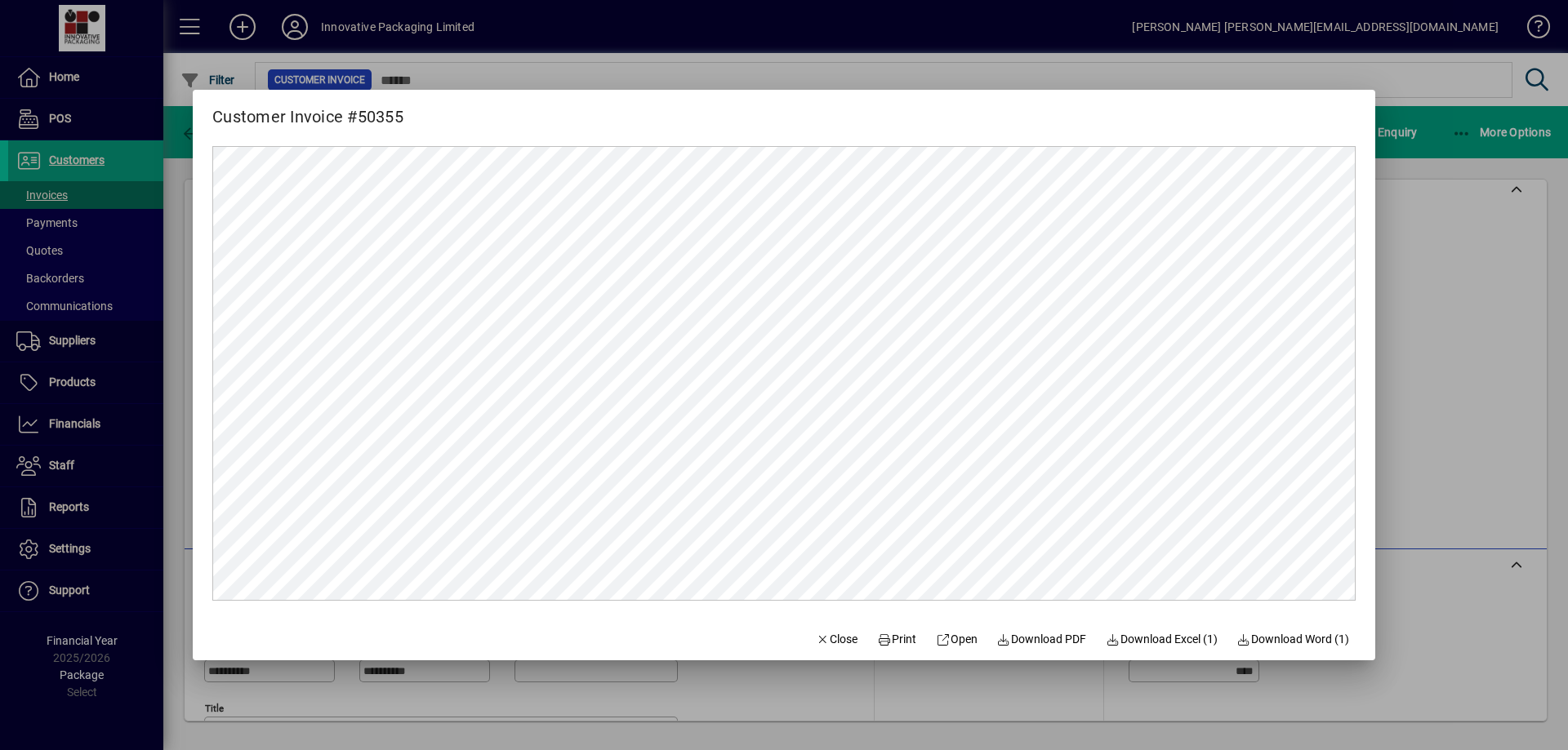
scroll to position [0, 0]
click at [887, 634] on span "Print" at bounding box center [897, 639] width 39 height 17
click at [66, 75] on div at bounding box center [784, 375] width 1568 height 750
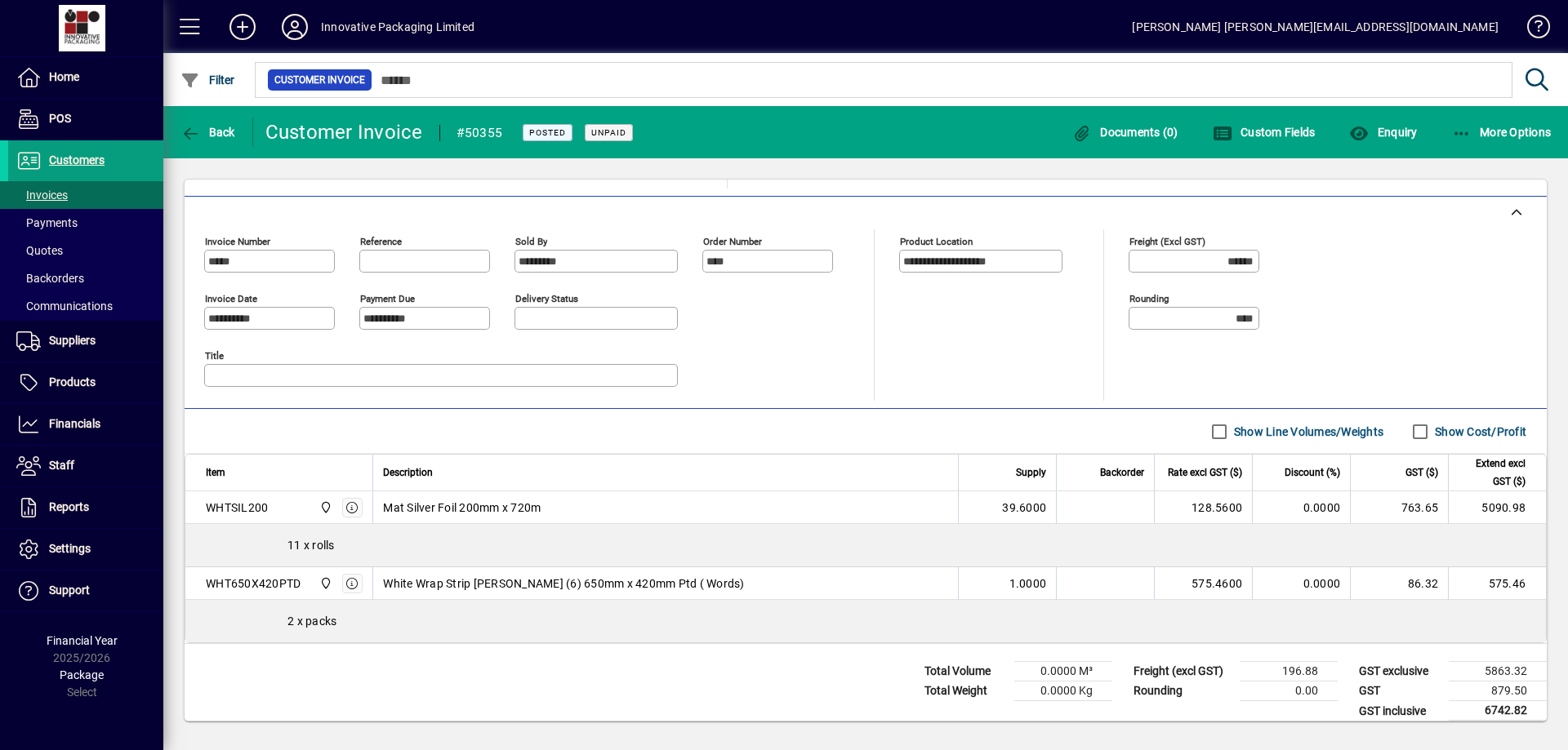
scroll to position [363, 0]
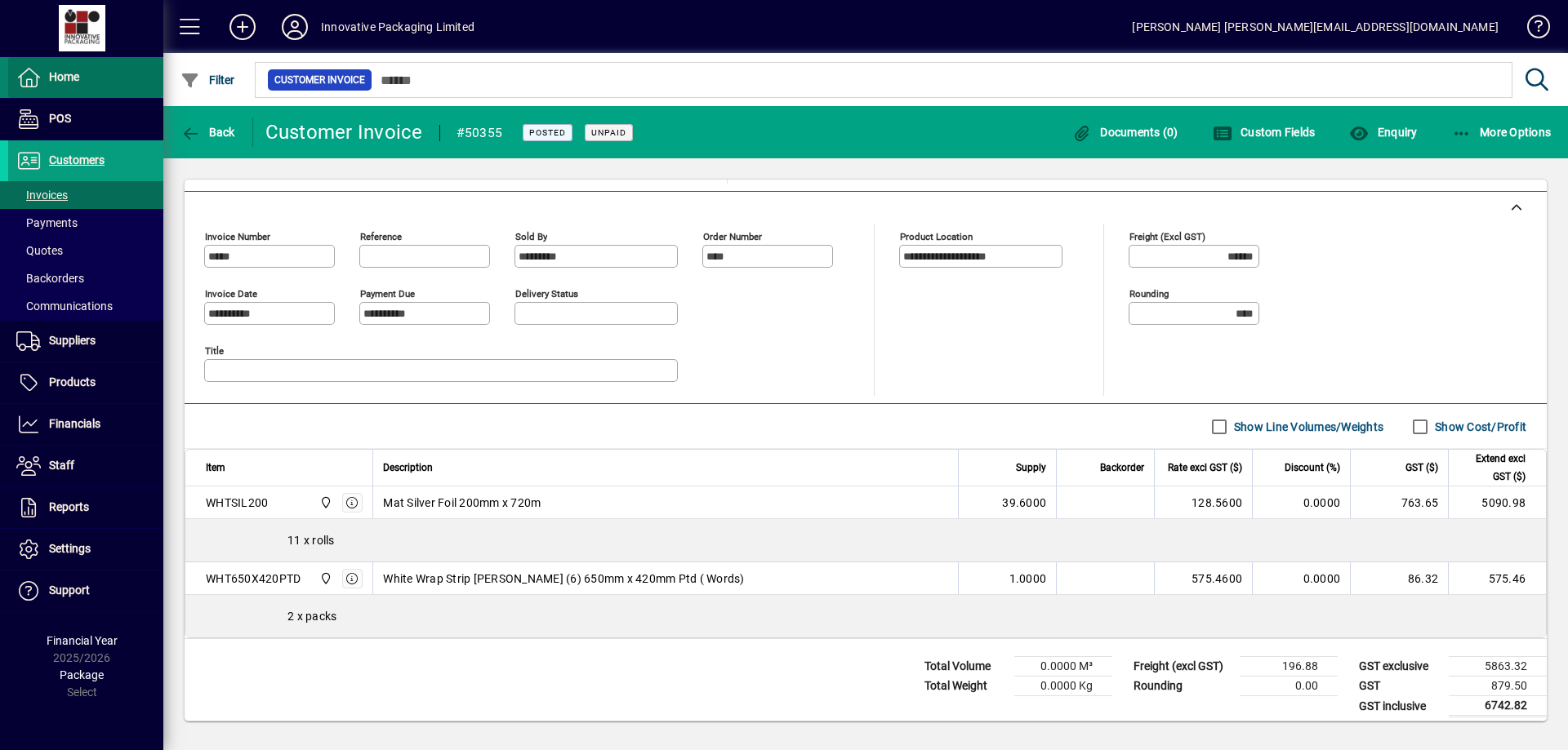
click at [68, 76] on span "Home" at bounding box center [64, 77] width 30 height 13
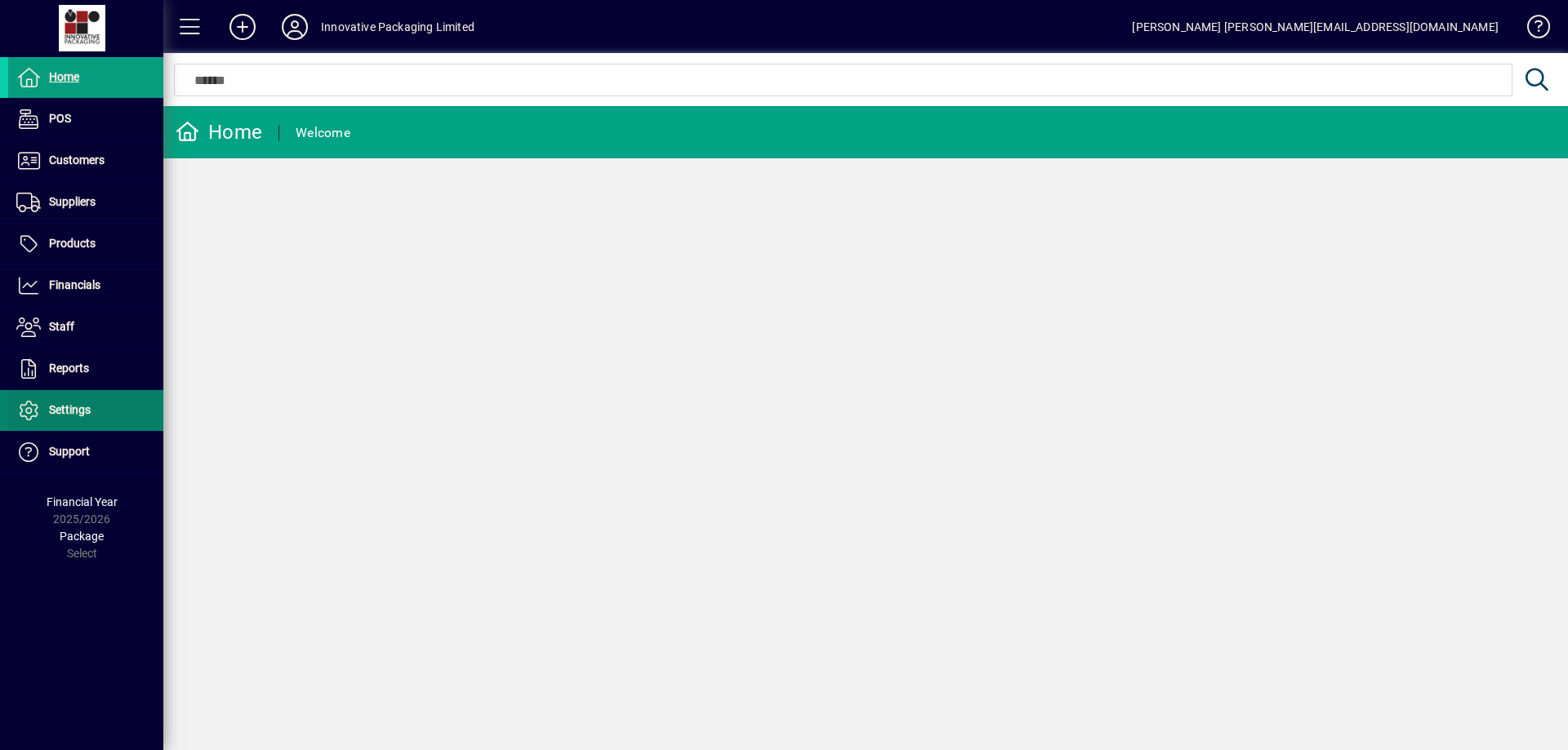
click at [65, 412] on span "Settings" at bounding box center [70, 410] width 42 height 13
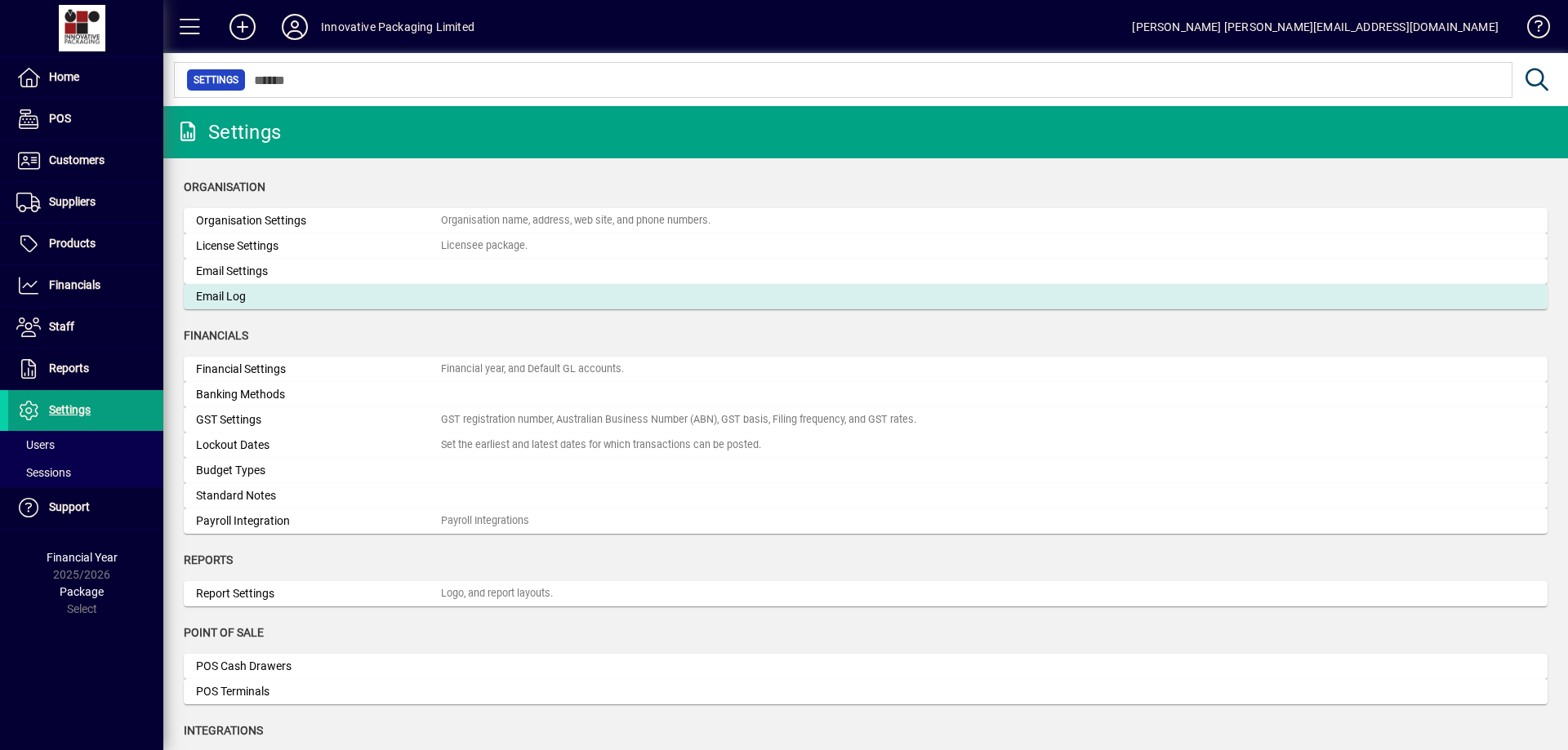
click at [235, 294] on div "Email Log" at bounding box center [318, 296] width 245 height 17
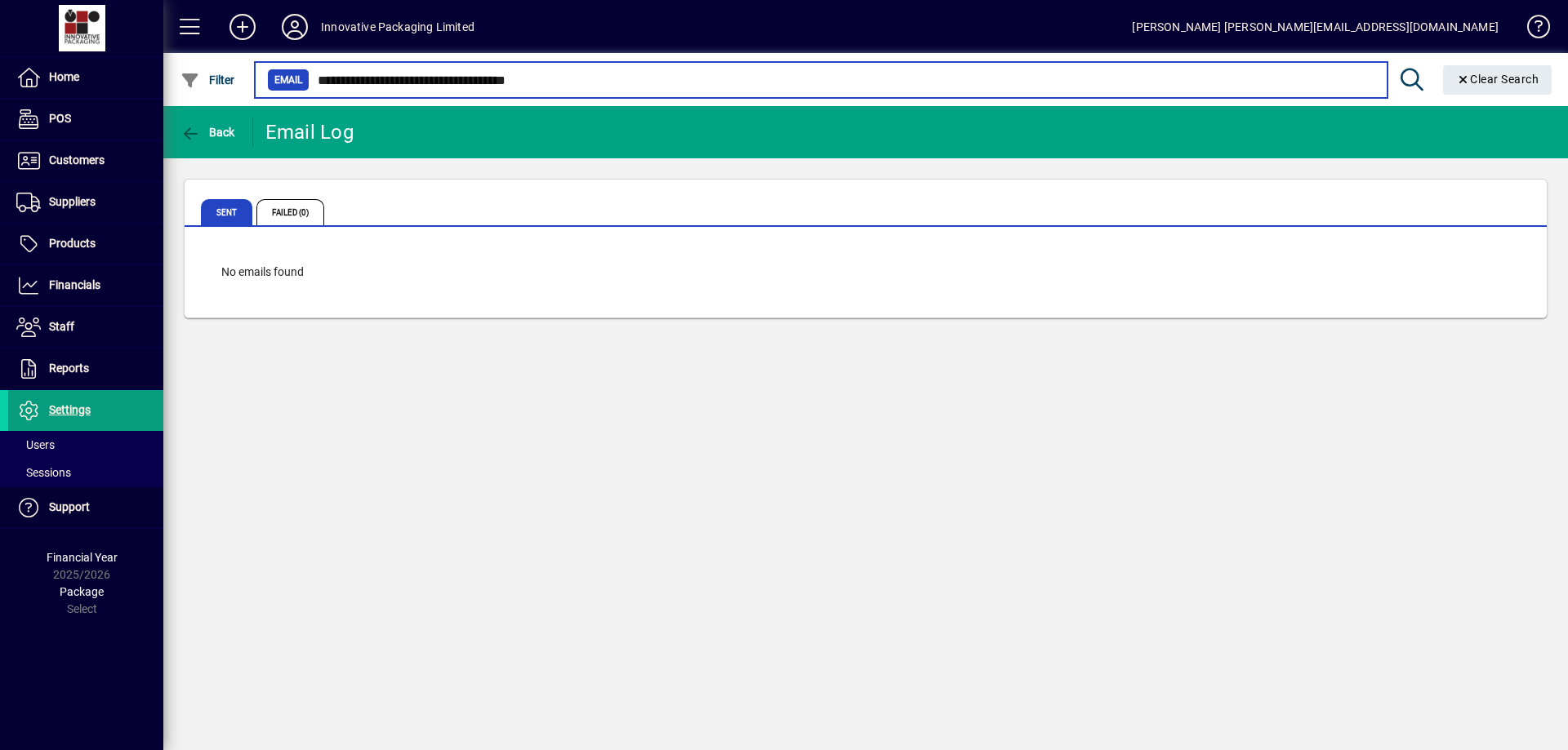
type input "**********"
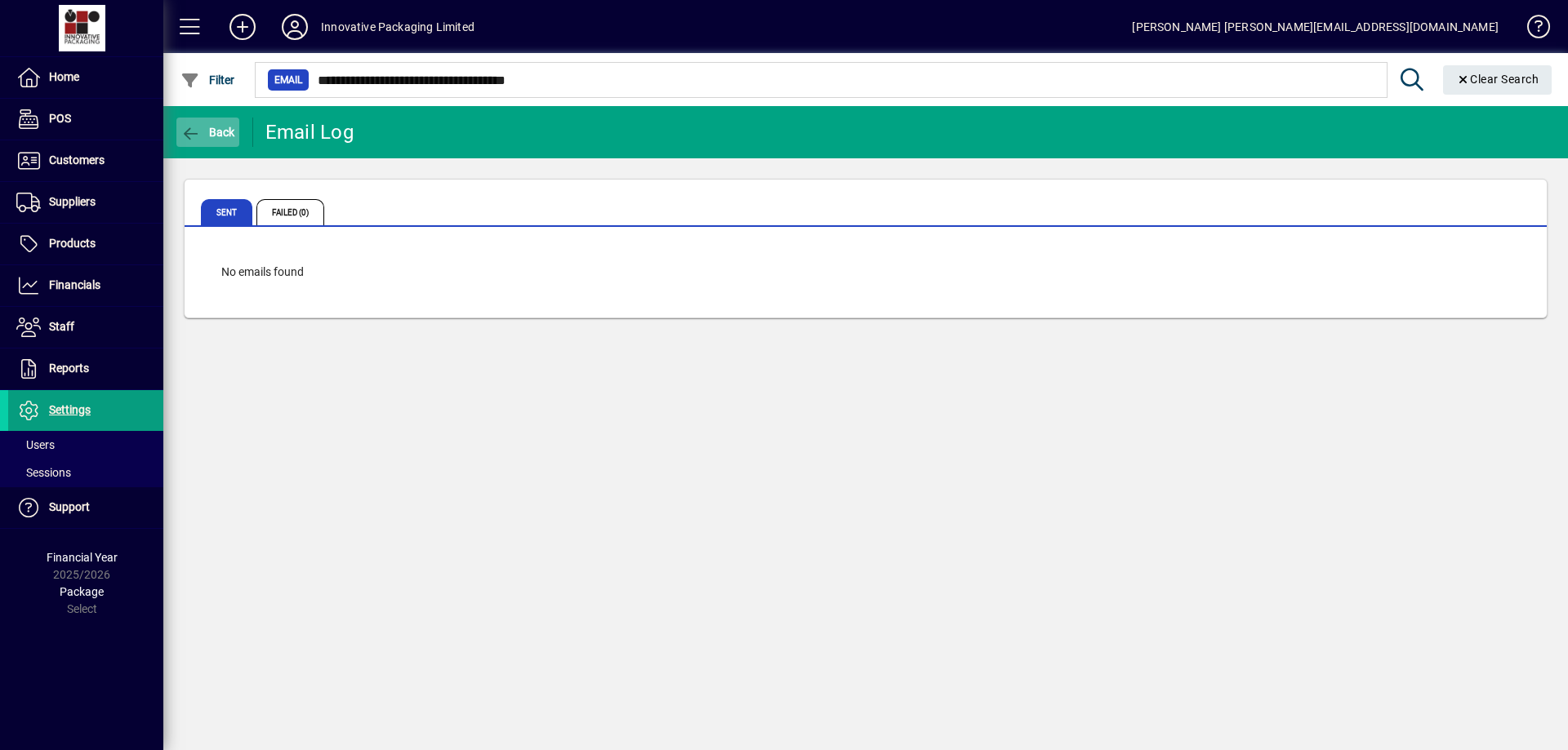
click at [218, 133] on span "Back" at bounding box center [208, 133] width 55 height 13
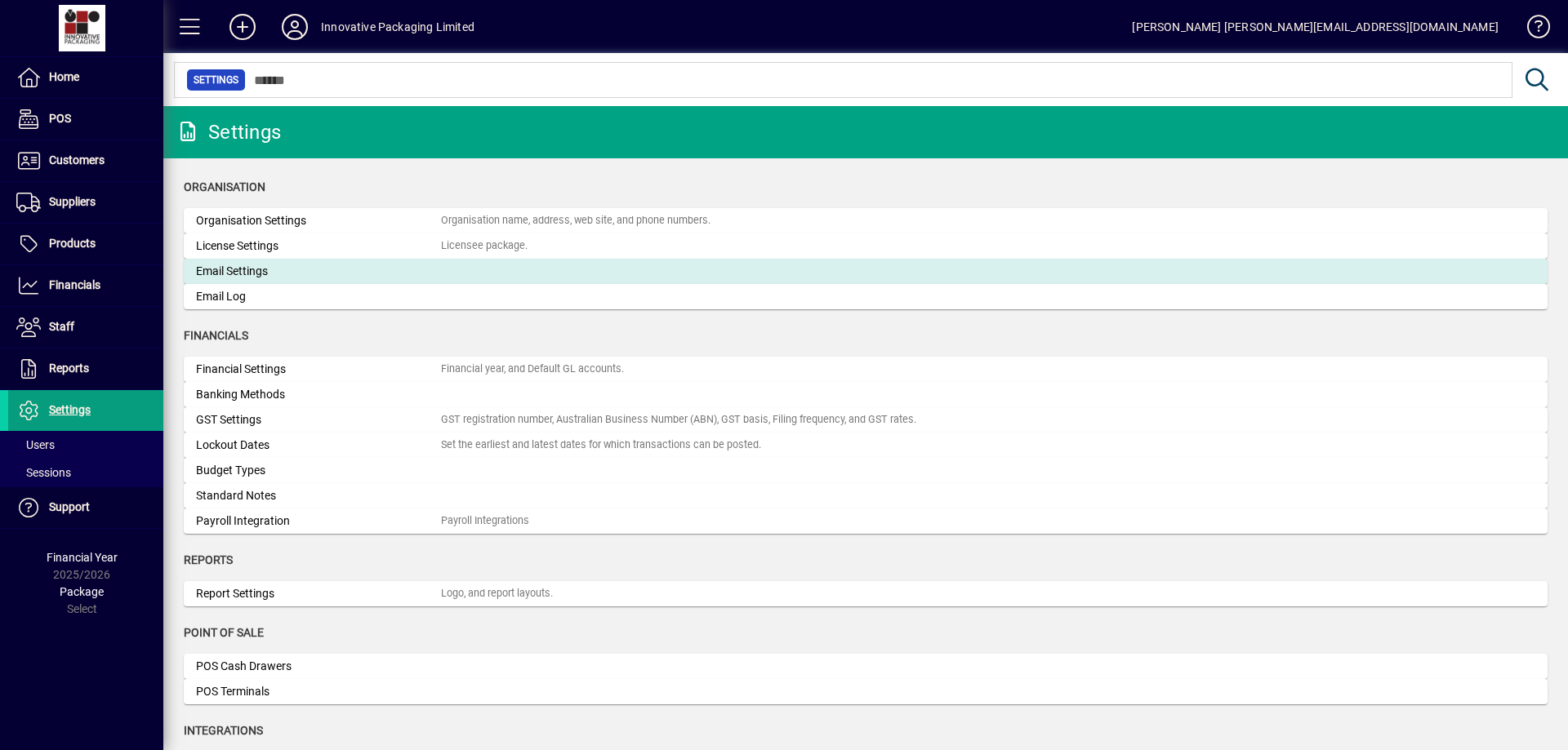
click at [244, 272] on div "Email Settings" at bounding box center [318, 271] width 245 height 17
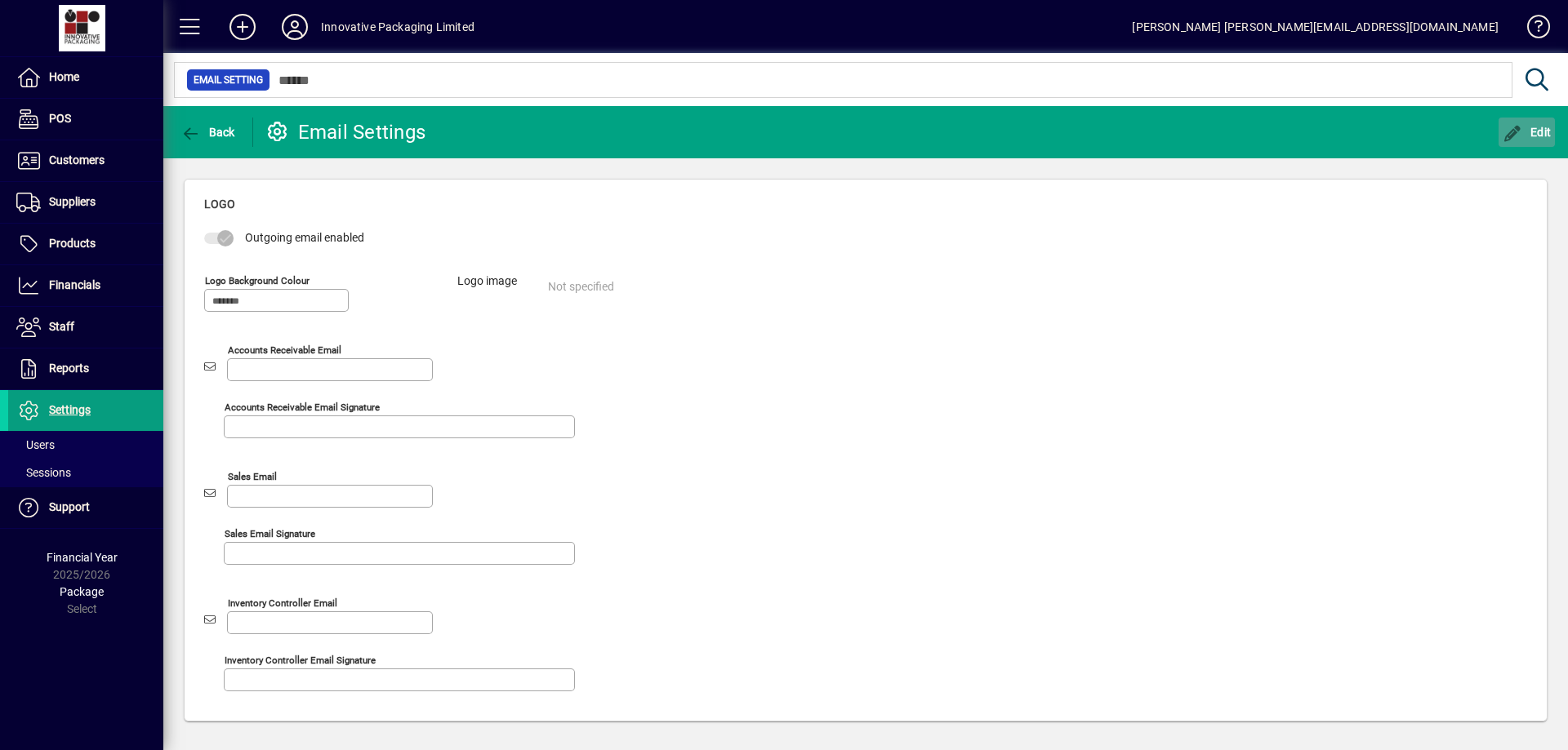
click at [1530, 131] on span "Edit" at bounding box center [1527, 133] width 49 height 13
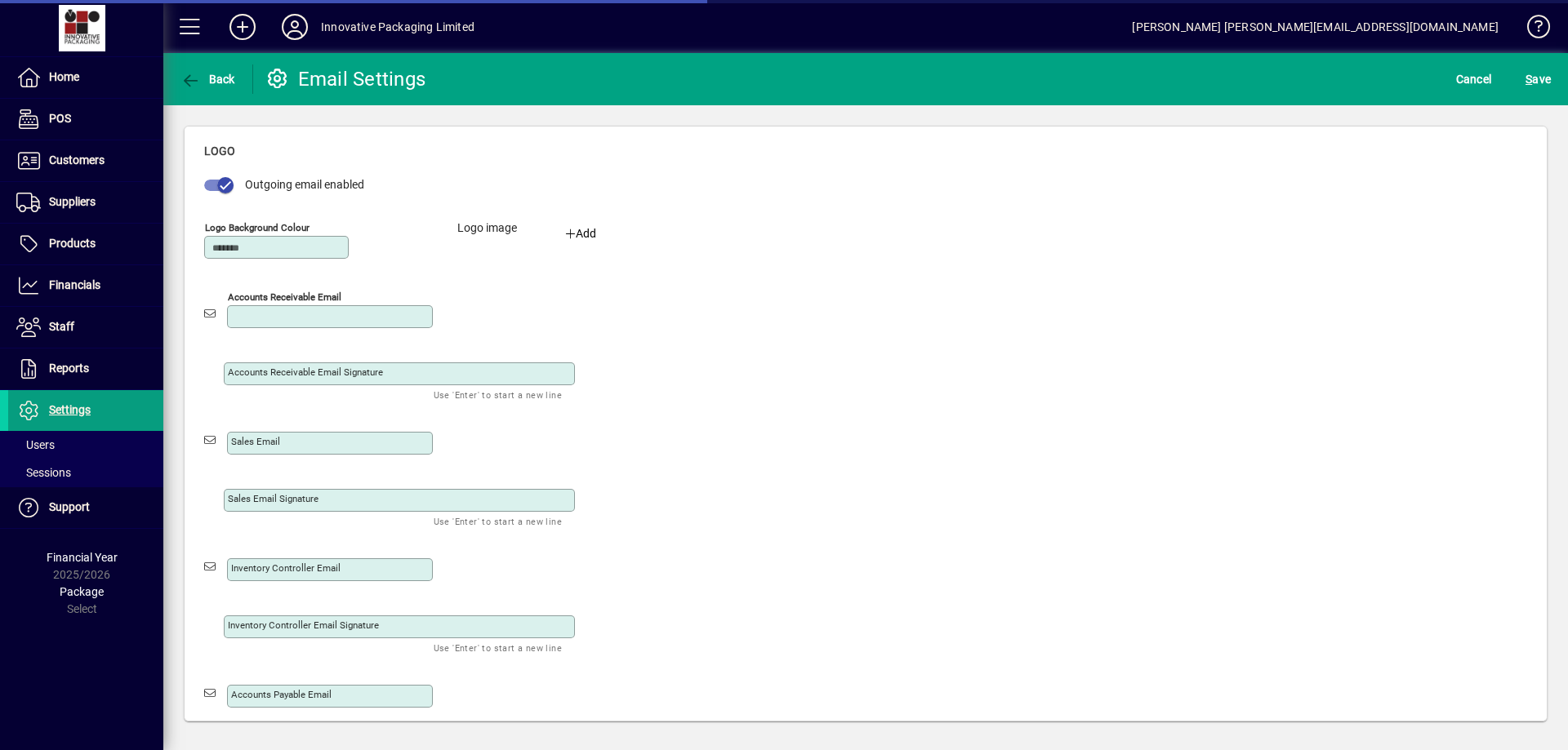
click at [369, 317] on input "Accounts receivable email" at bounding box center [331, 317] width 201 height 13
click at [640, 291] on div "Accounts receivable email Accounts receivable email signature Use 'Enter' to st…" at bounding box center [457, 342] width 506 height 114
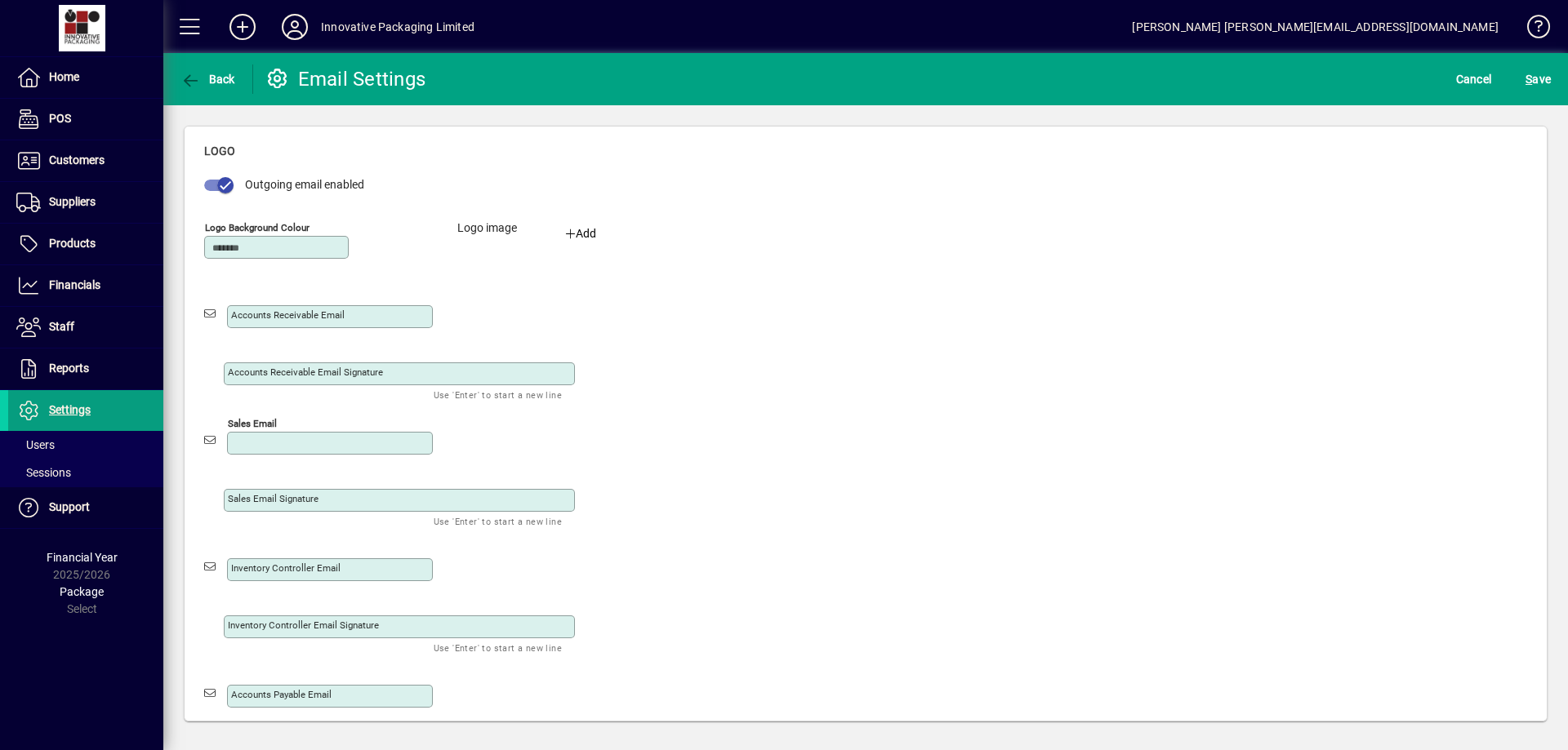
click at [325, 440] on input "Sales email" at bounding box center [331, 443] width 201 height 13
click at [677, 435] on div "Sales email Sales email signature Use 'Enter' to start a new line" at bounding box center [457, 469] width 506 height 114
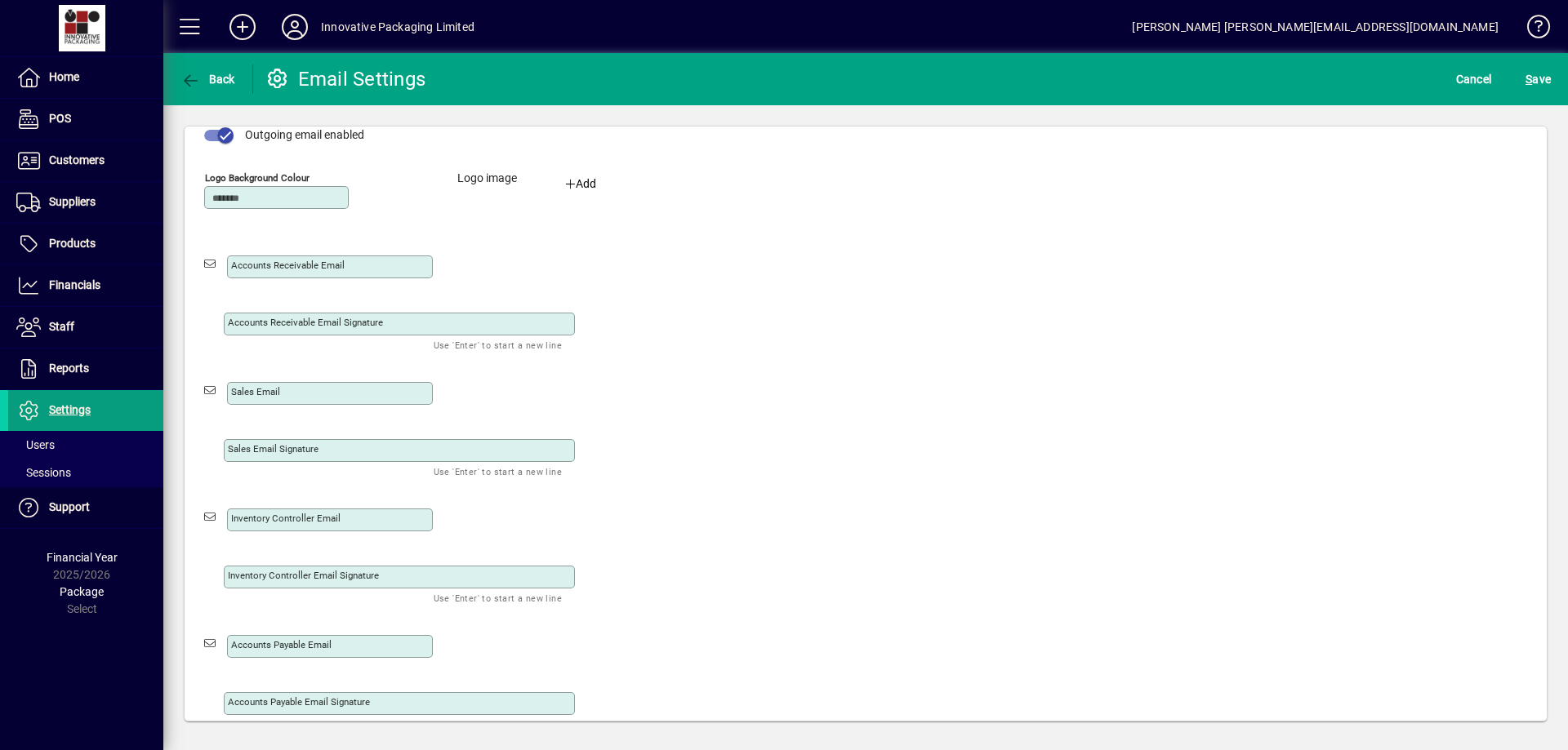
scroll to position [66, 0]
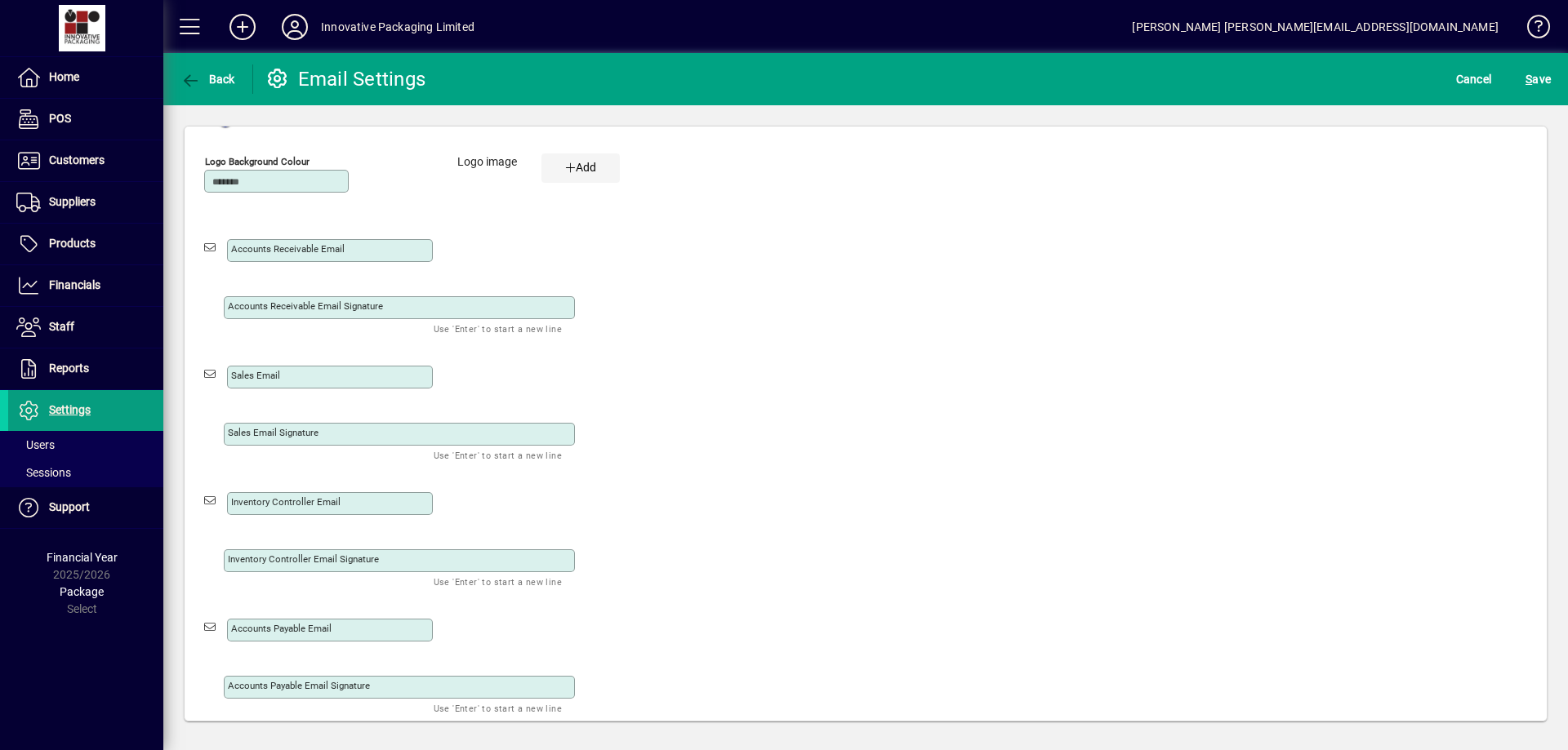
click at [582, 166] on div "Add" at bounding box center [580, 167] width 78 height 17
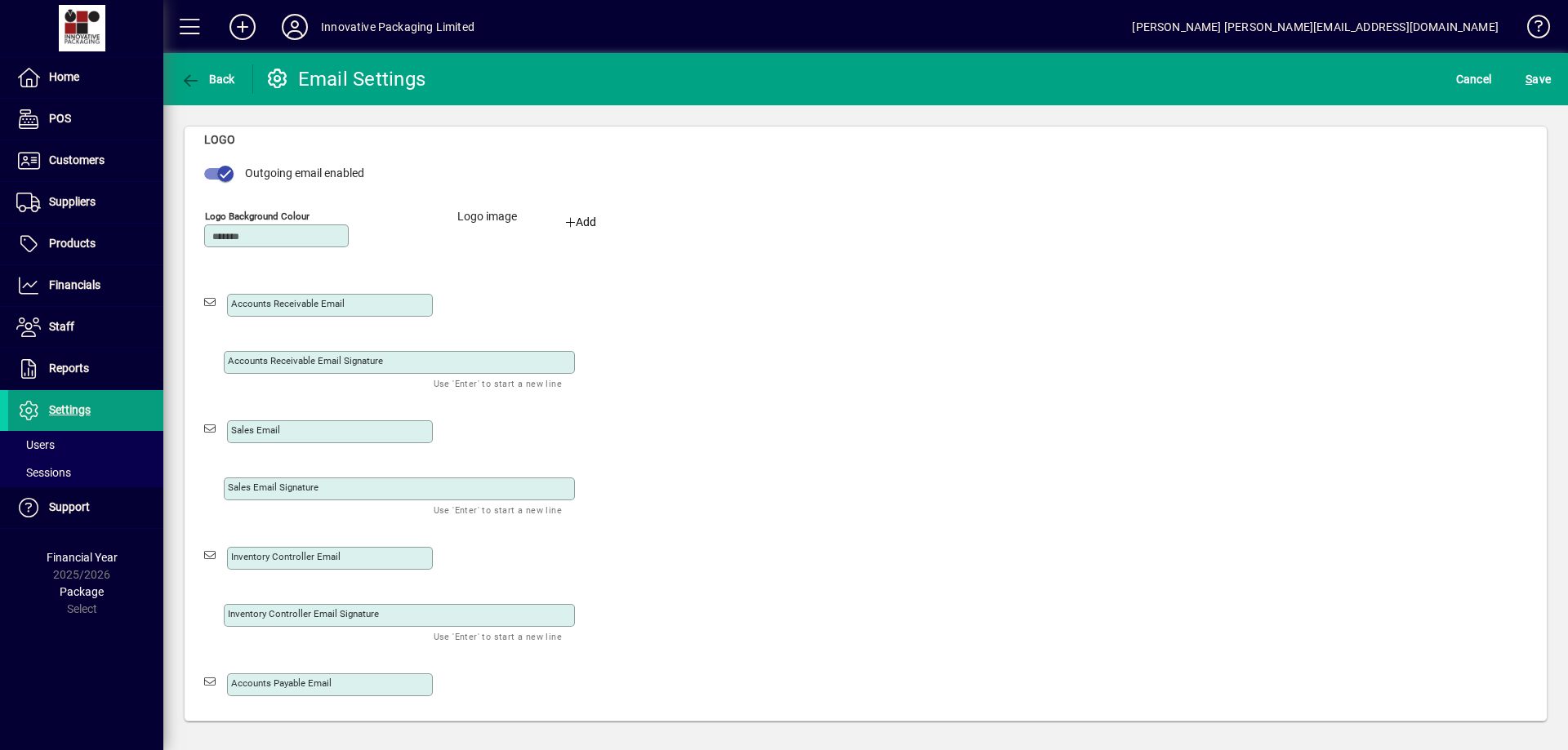
scroll to position [13, 0]
click at [355, 297] on input "Accounts receivable email" at bounding box center [331, 304] width 201 height 13
click at [878, 327] on div "Outgoing email enabled Logo background colour Logo image Add Accounts receivabl…" at bounding box center [866, 464] width 1323 height 602
